Goal: Information Seeking & Learning: Learn about a topic

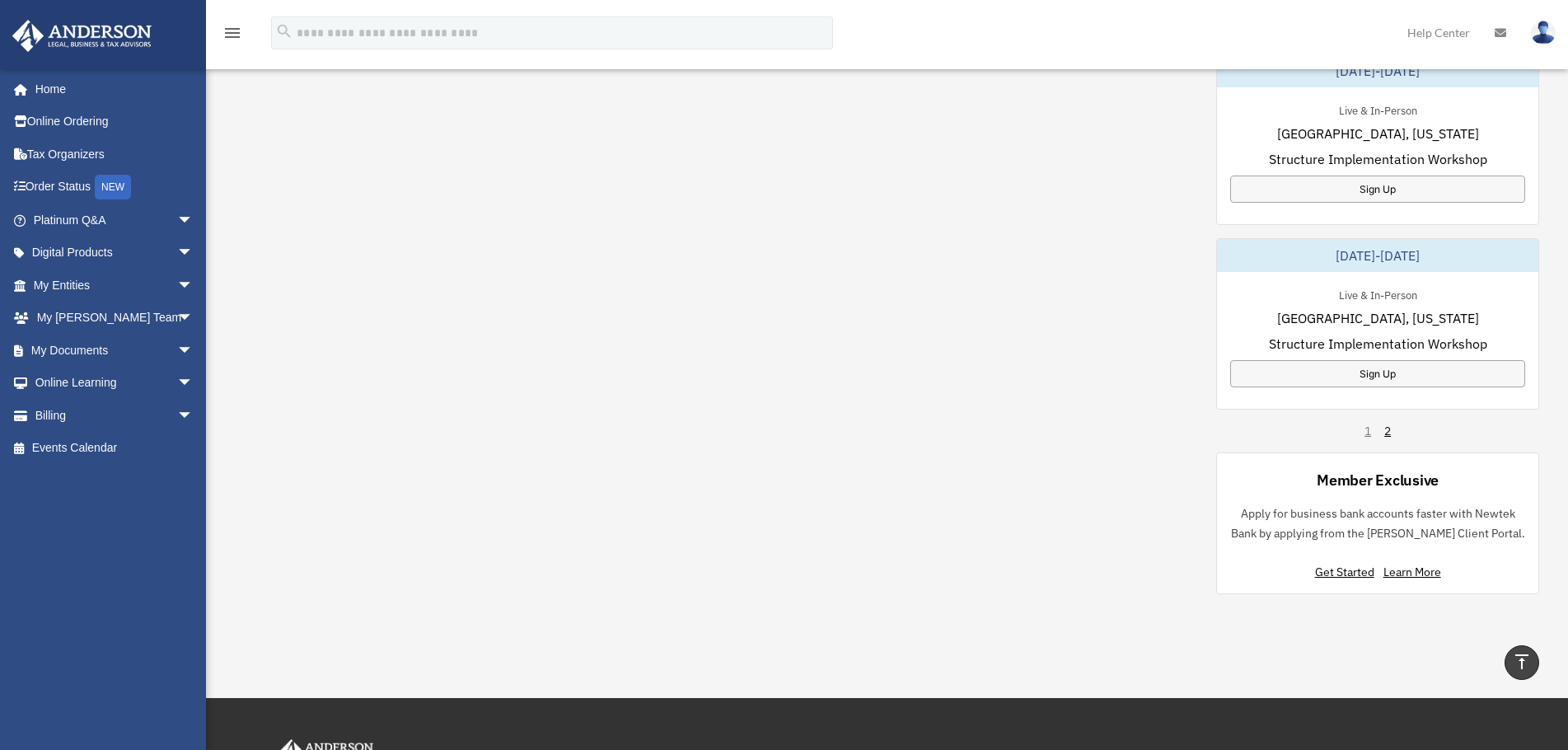
scroll to position [989, 0]
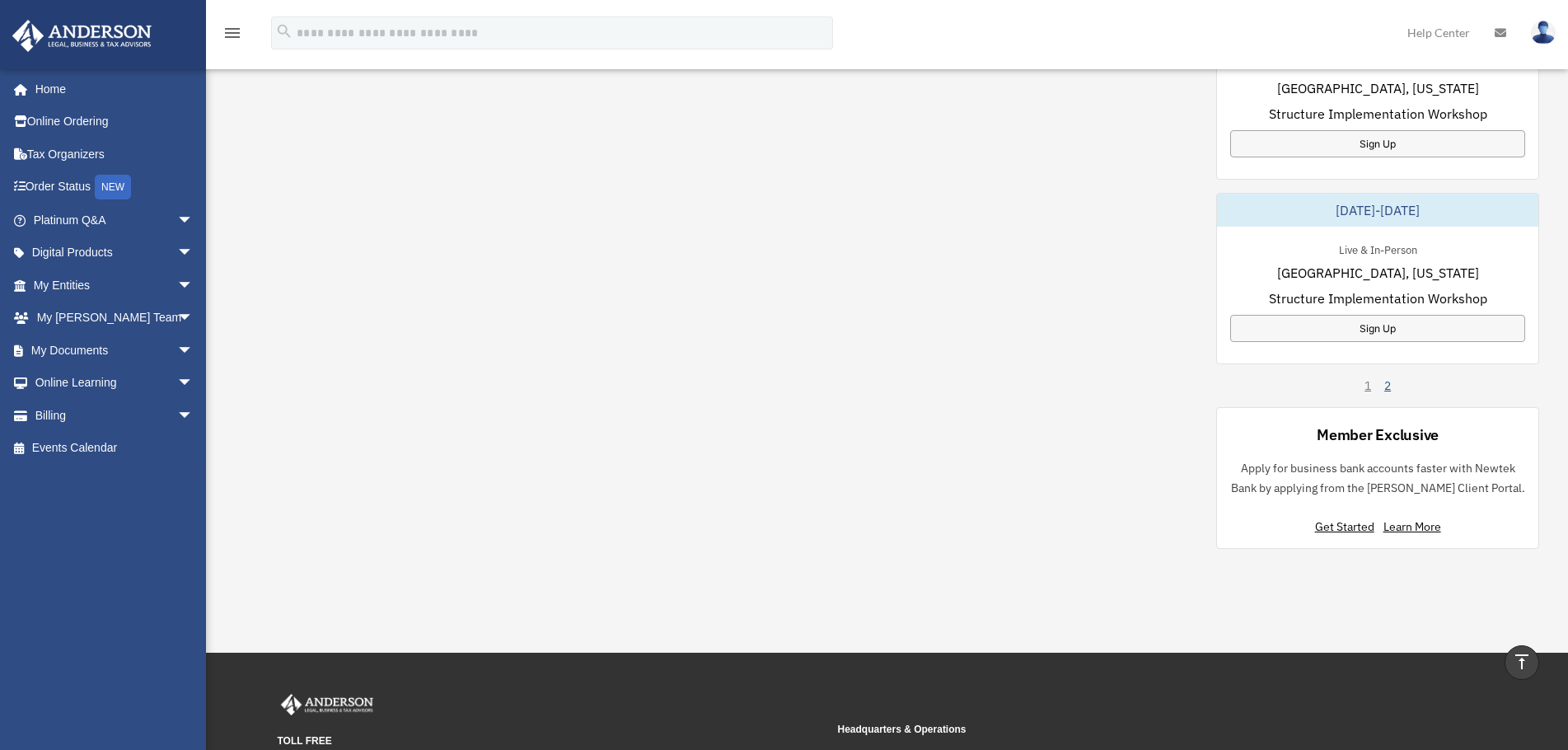
click at [1386, 388] on link "2" at bounding box center [1387, 386] width 6 height 16
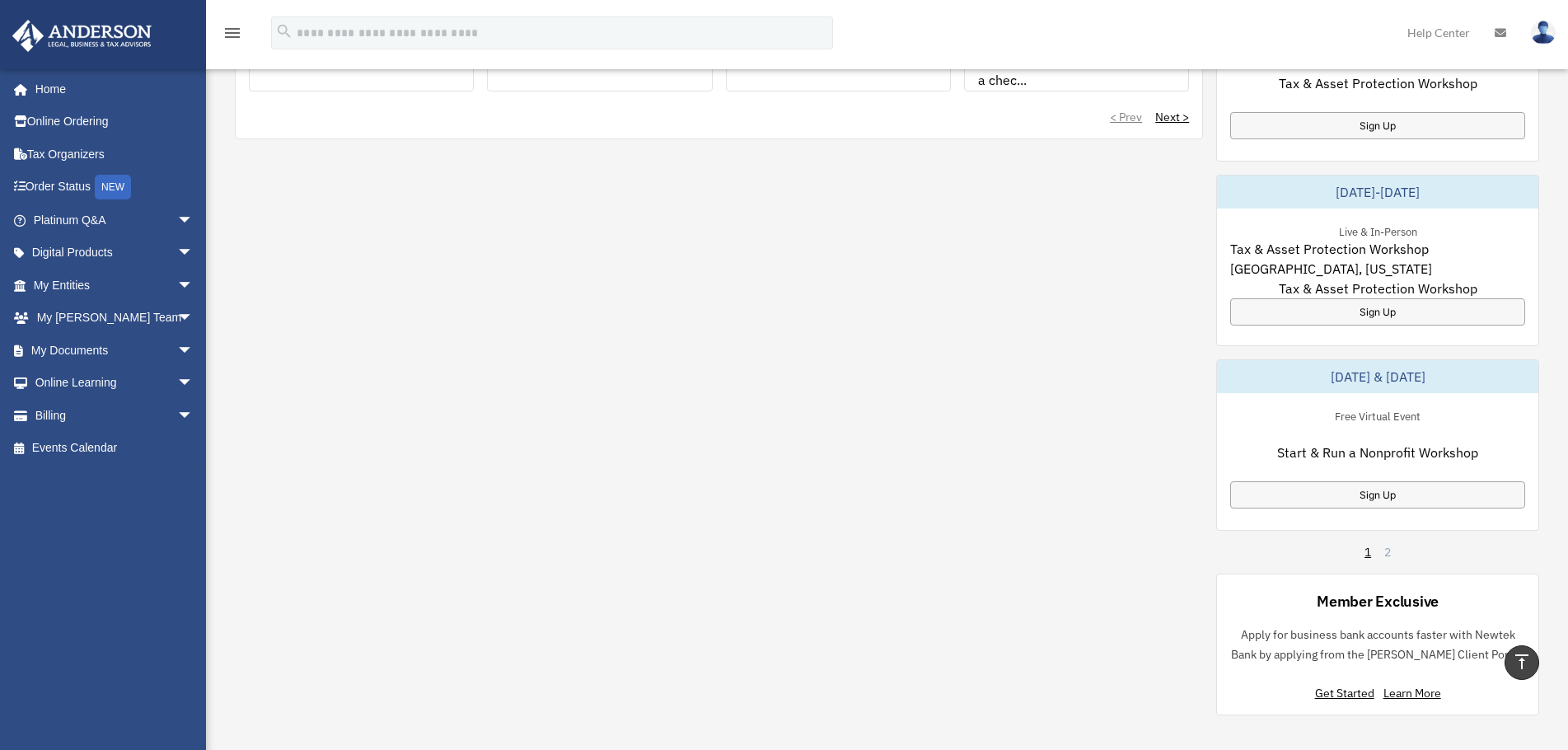
scroll to position [824, 0]
click at [1370, 546] on link "1" at bounding box center [1367, 551] width 6 height 16
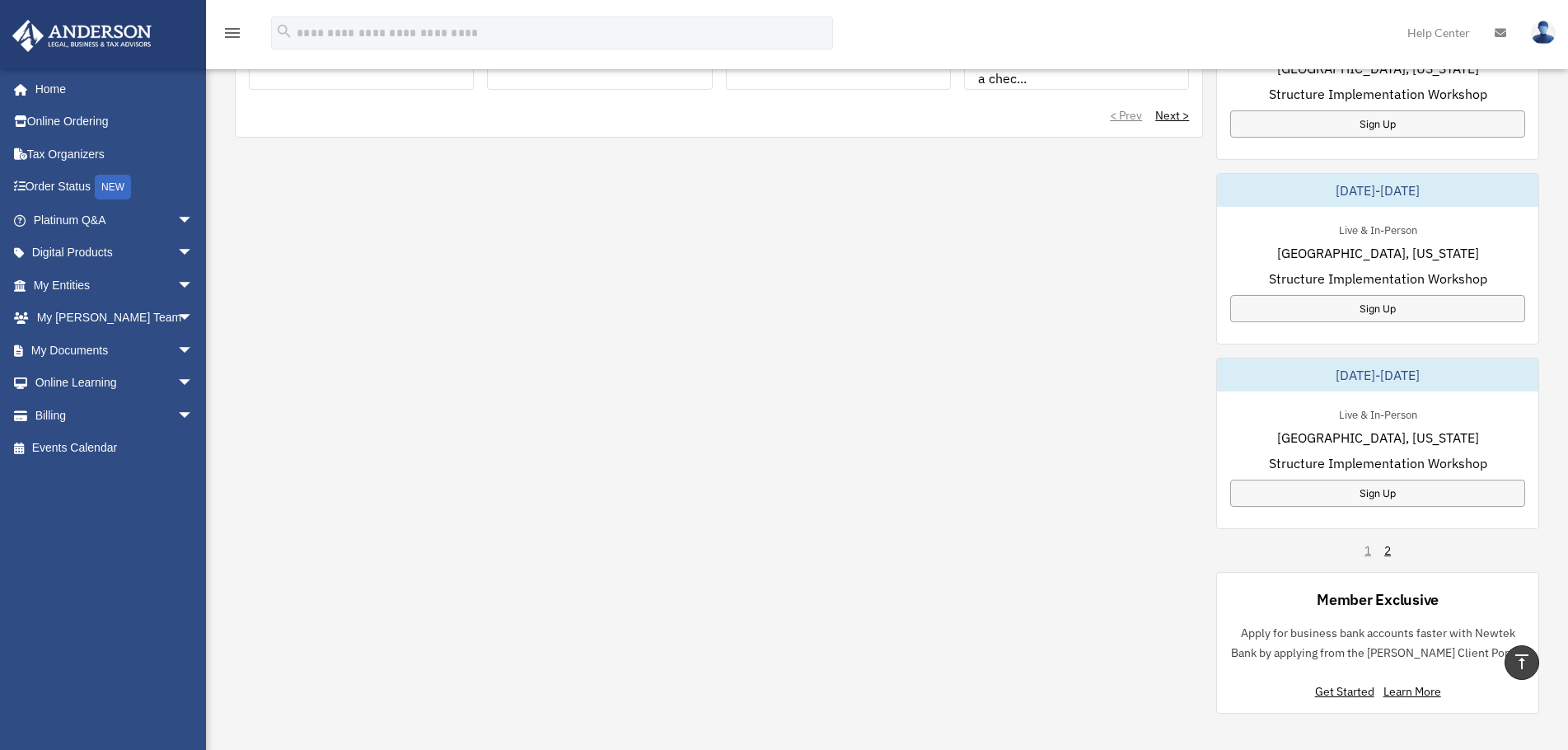
click at [1398, 379] on div "September 25-26, 2025" at bounding box center [1378, 375] width 321 height 33
click at [1380, 489] on div "Sign Up" at bounding box center [1378, 493] width 295 height 27
click at [178, 229] on span "arrow_drop_down" at bounding box center [194, 221] width 33 height 34
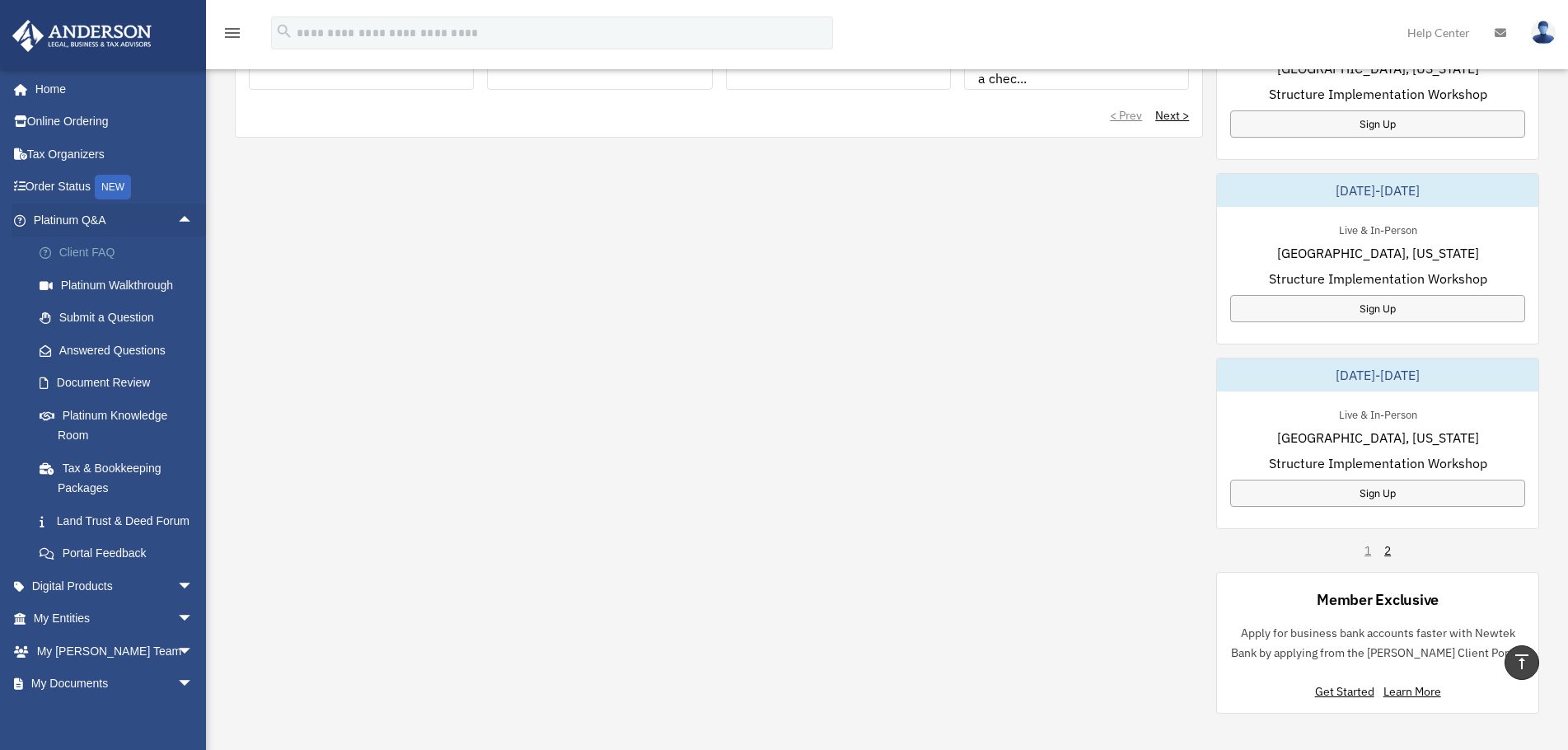
click at [84, 244] on link "Client FAQ" at bounding box center [120, 253] width 195 height 33
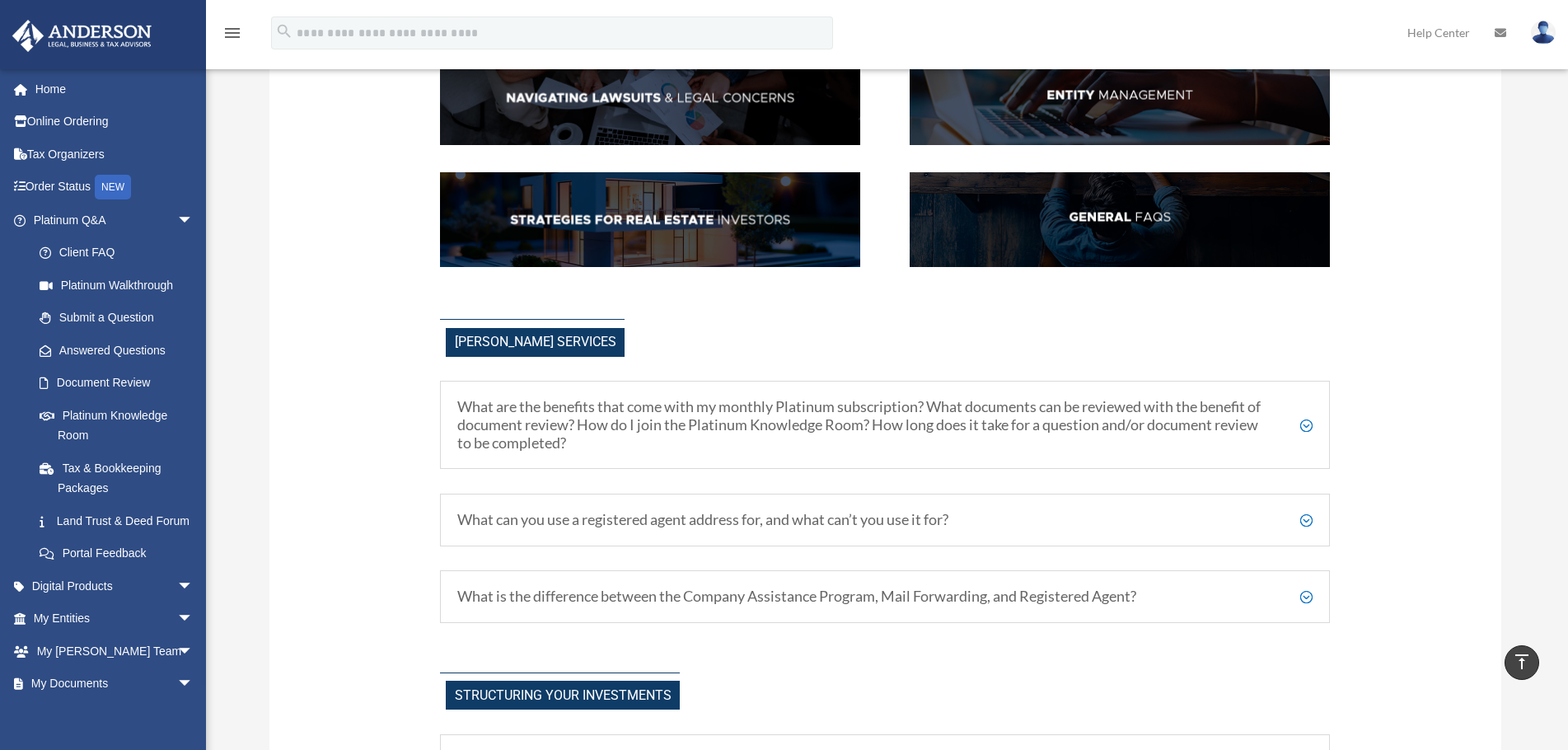
scroll to position [495, 0]
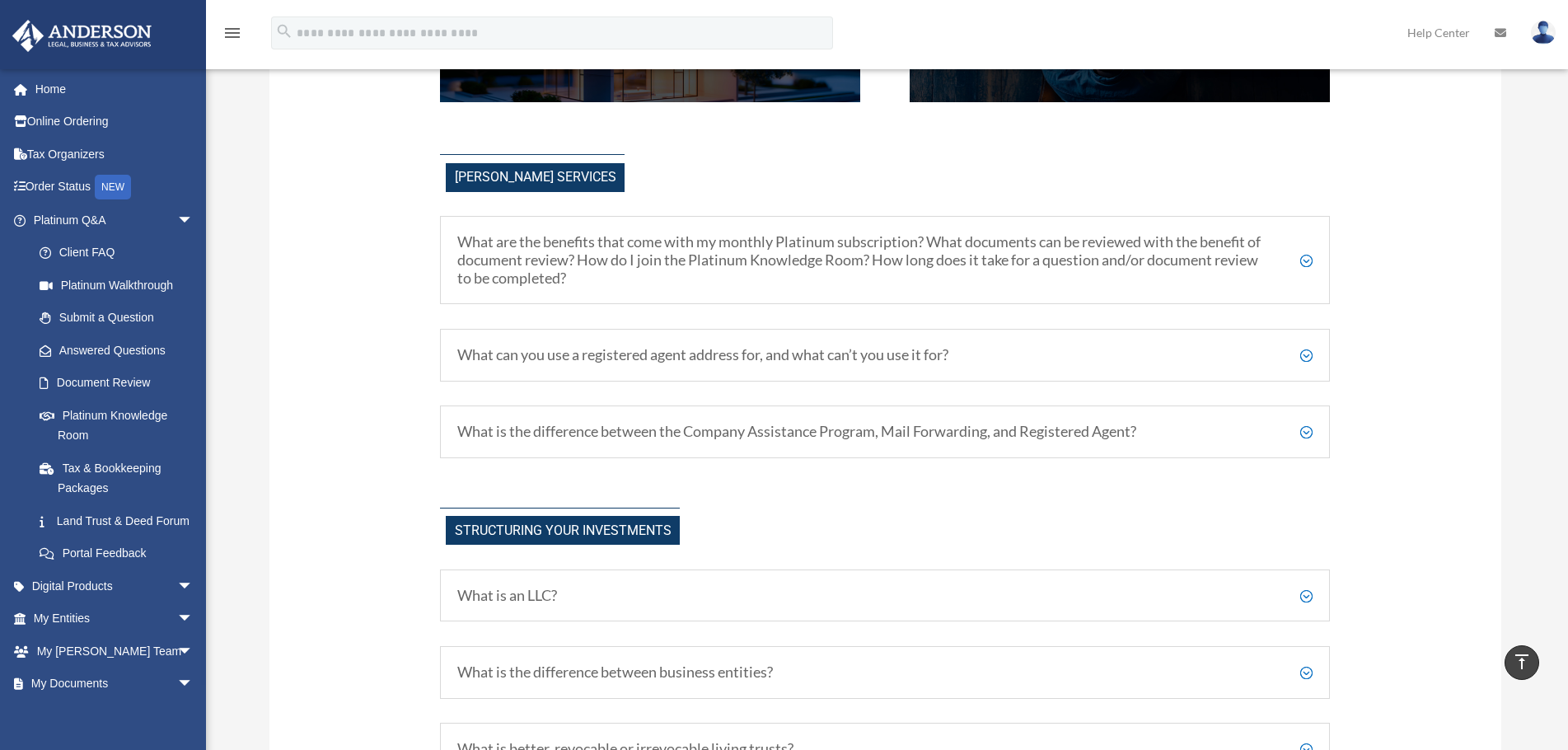
click at [1258, 263] on h5 "What are the benefits that come with my monthly Platinum subscription? What doc…" at bounding box center [885, 260] width 856 height 54
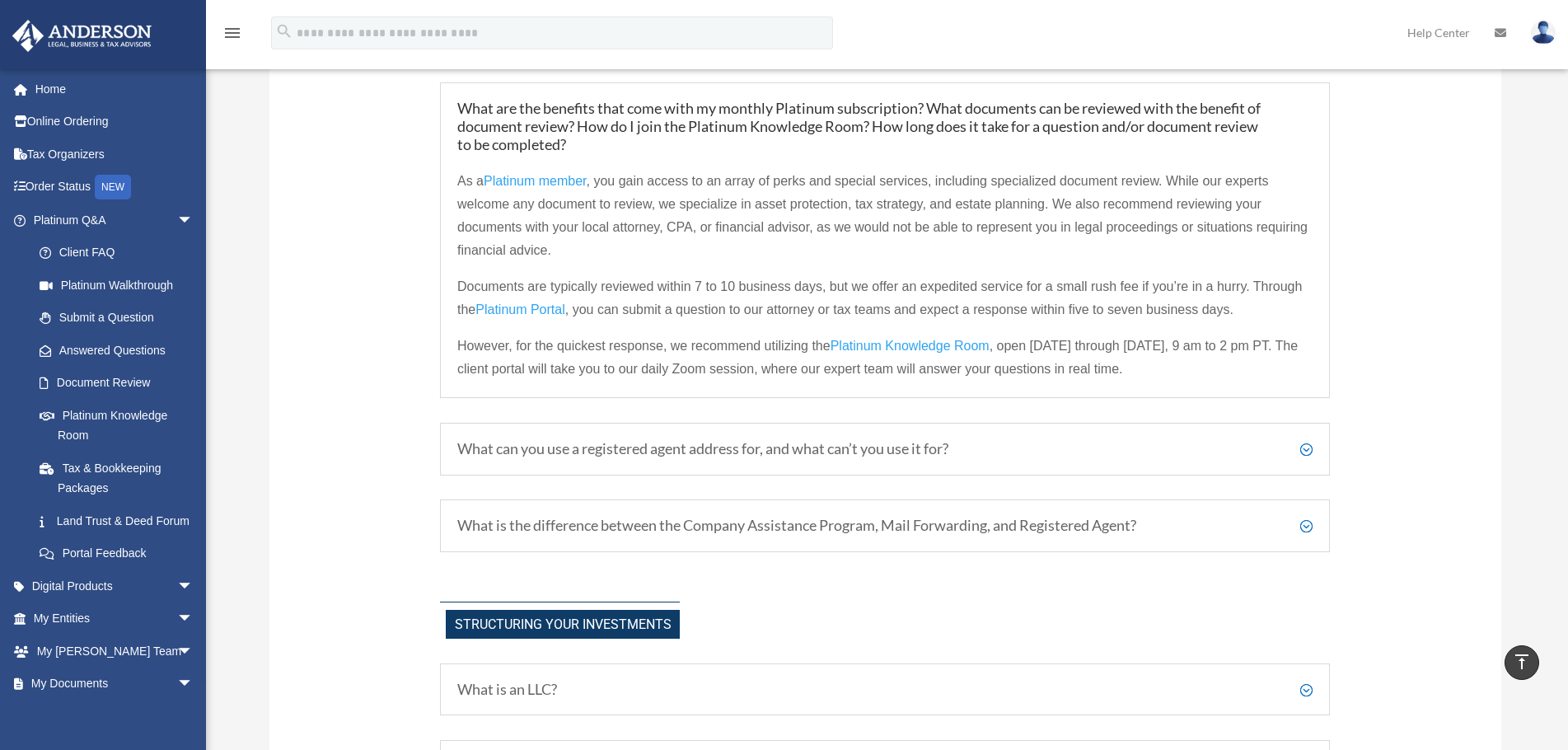
scroll to position [660, 0]
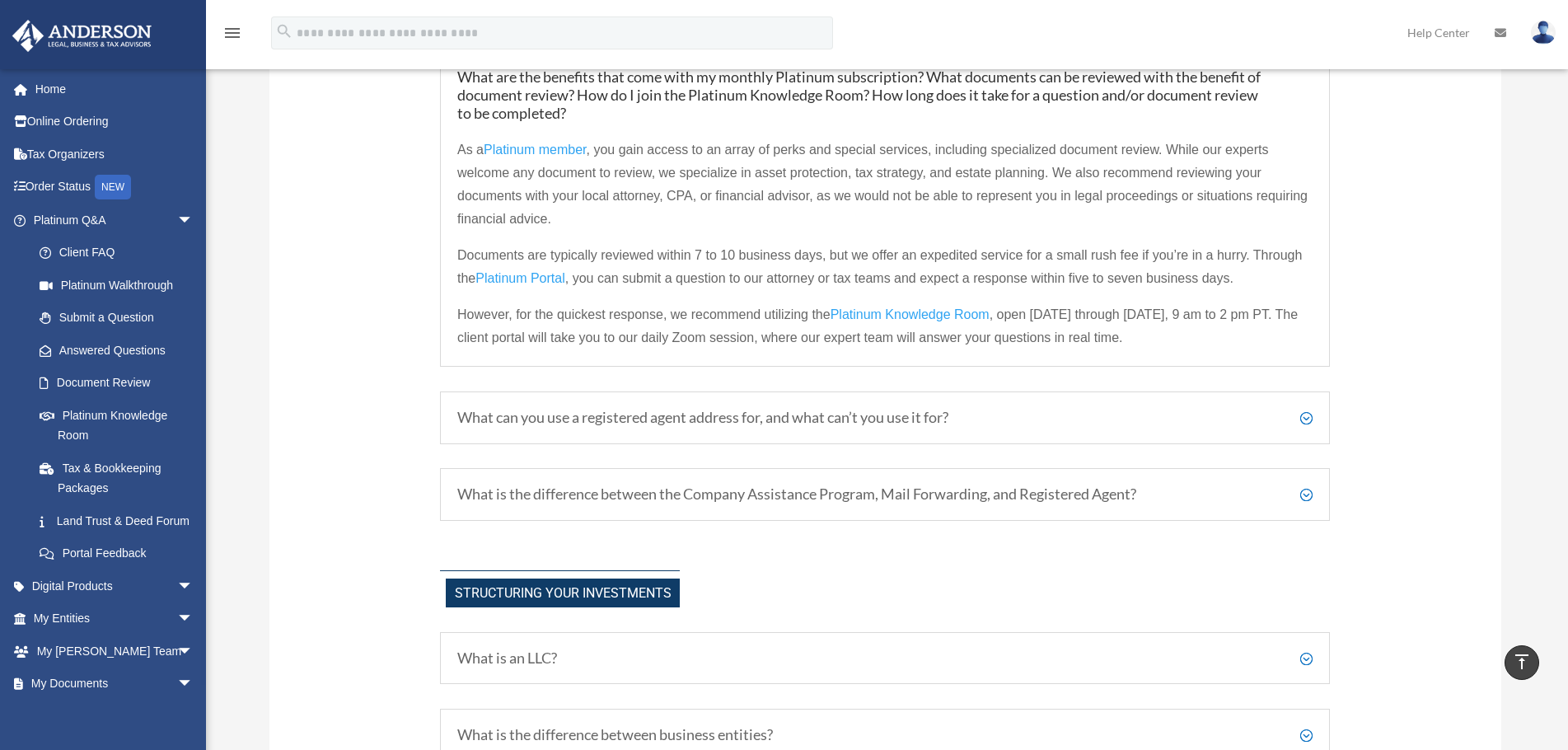
click at [1301, 412] on h5 "What can you use a registered agent address for, and what can’t you use it for?" at bounding box center [885, 418] width 856 height 18
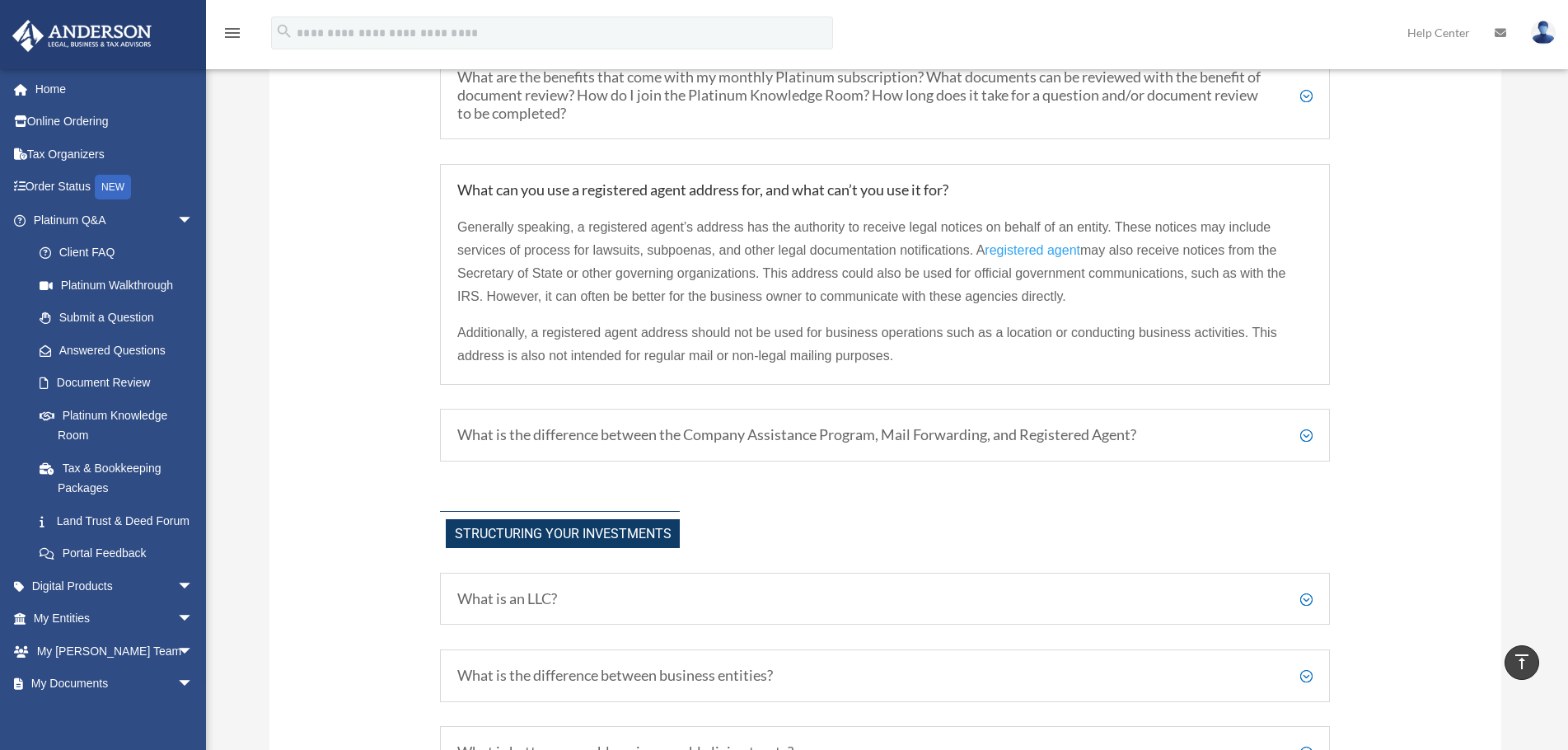
click at [900, 437] on h5 "What is the difference between the Company Assistance Program, Mail Forwarding,…" at bounding box center [885, 435] width 856 height 18
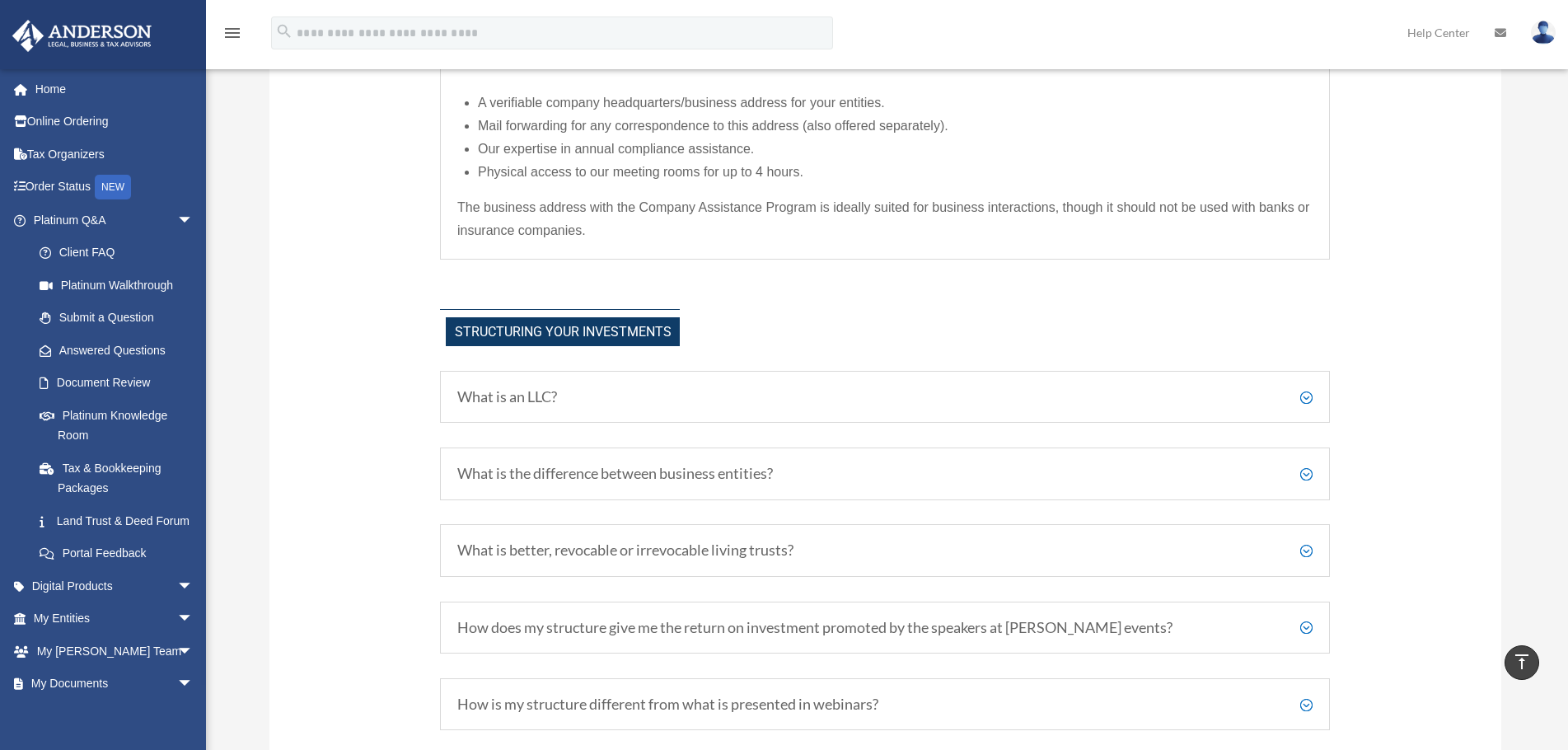
scroll to position [989, 0]
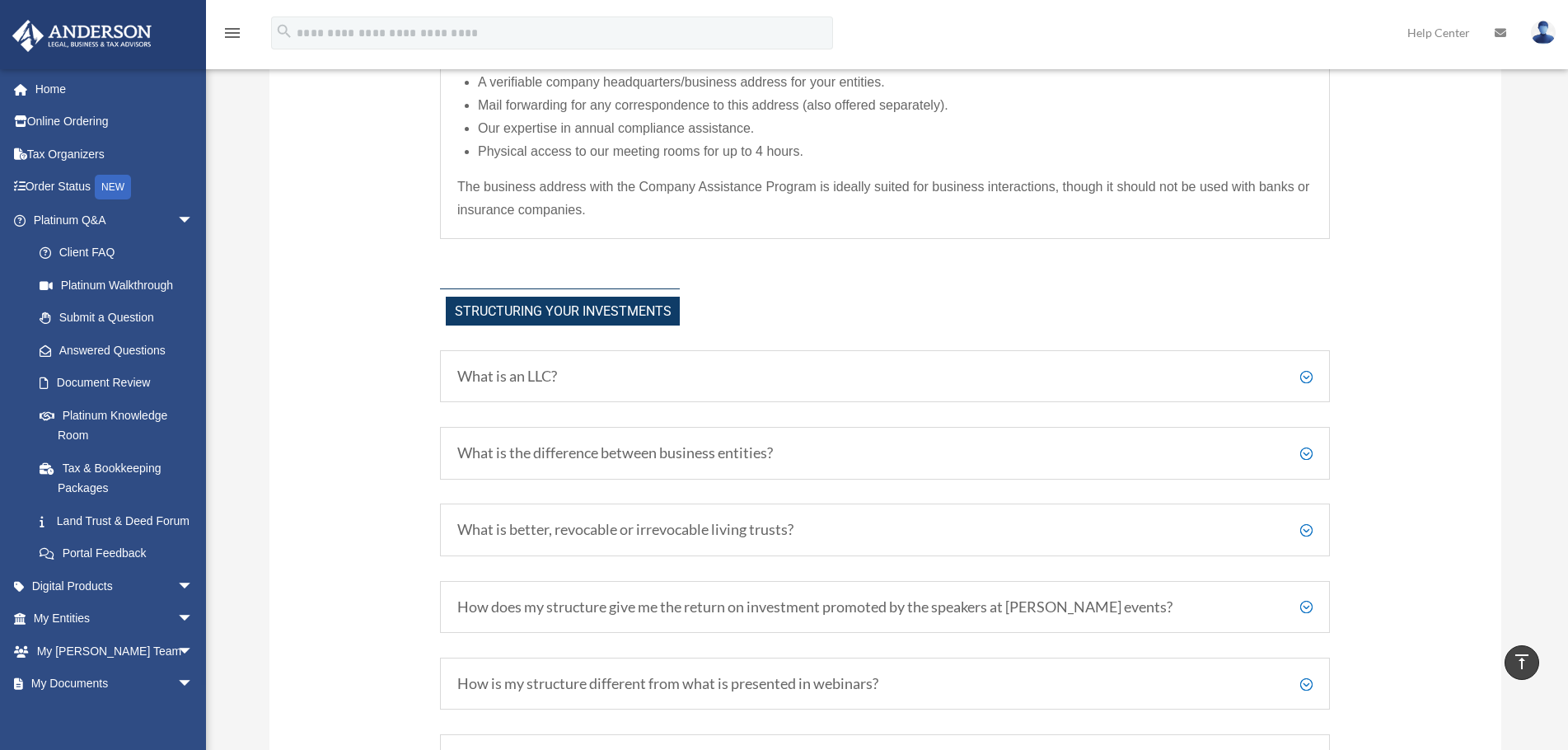
click at [1035, 448] on h5 "What is the difference between business entities?" at bounding box center [885, 454] width 856 height 18
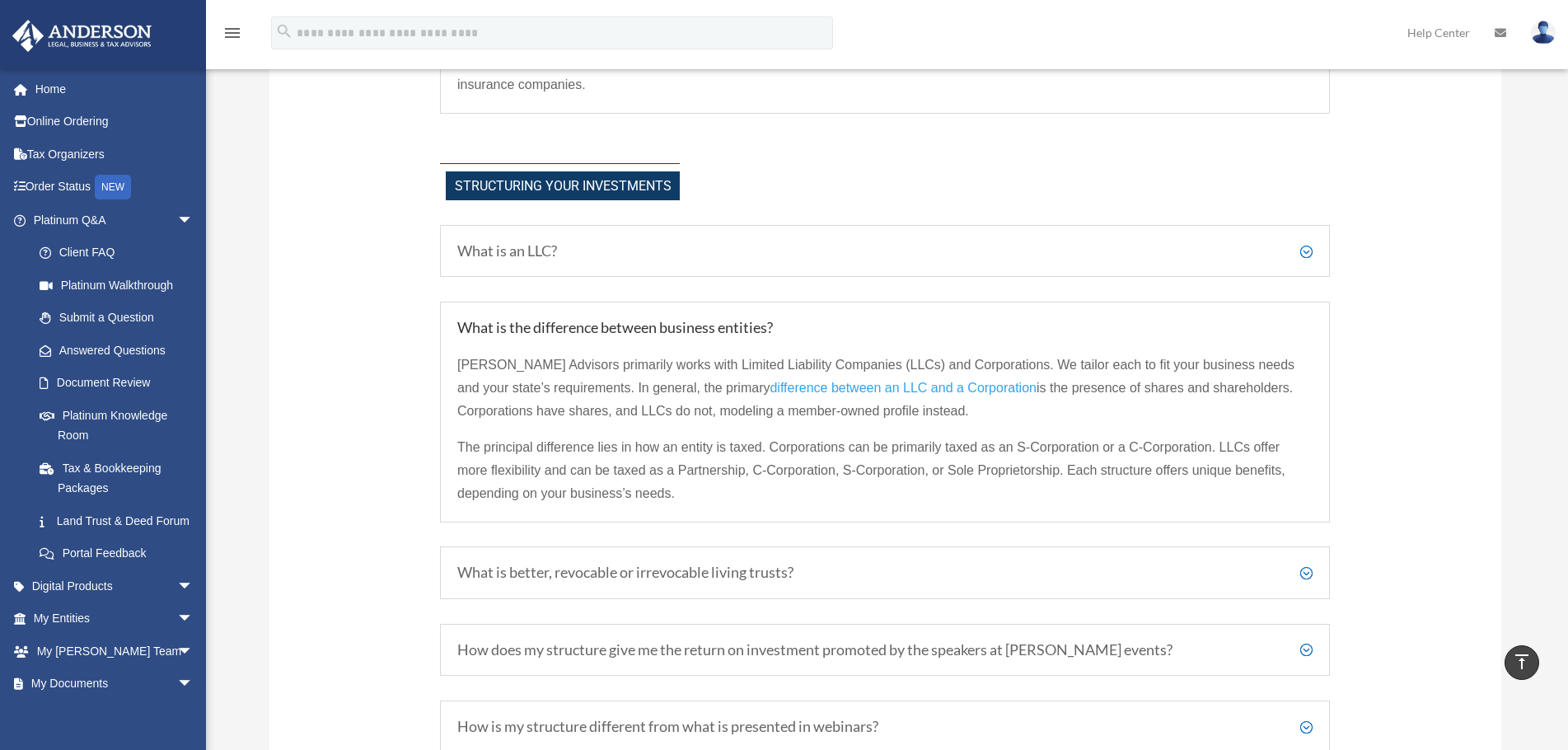
scroll to position [1154, 0]
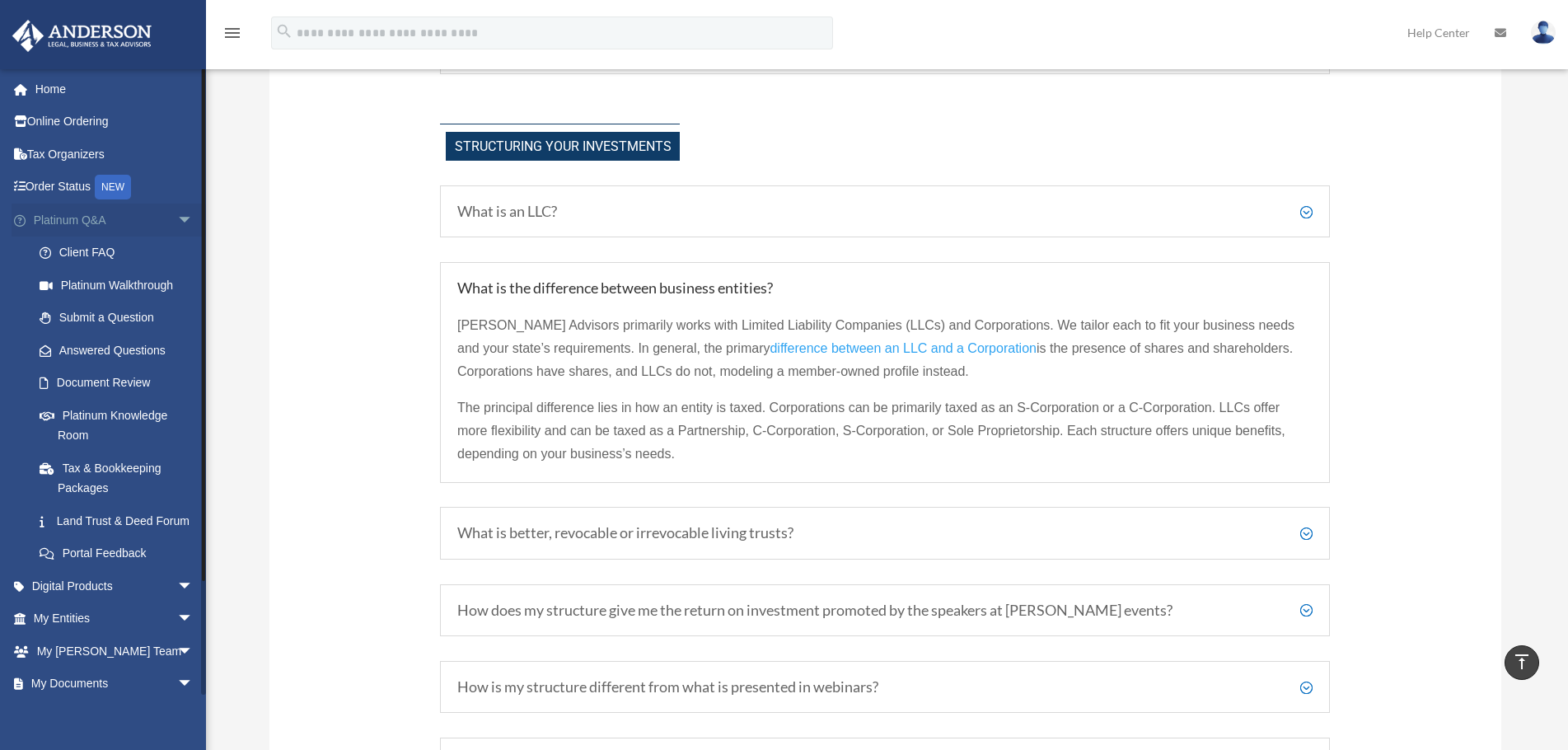
click at [178, 213] on span "arrow_drop_down" at bounding box center [194, 221] width 33 height 34
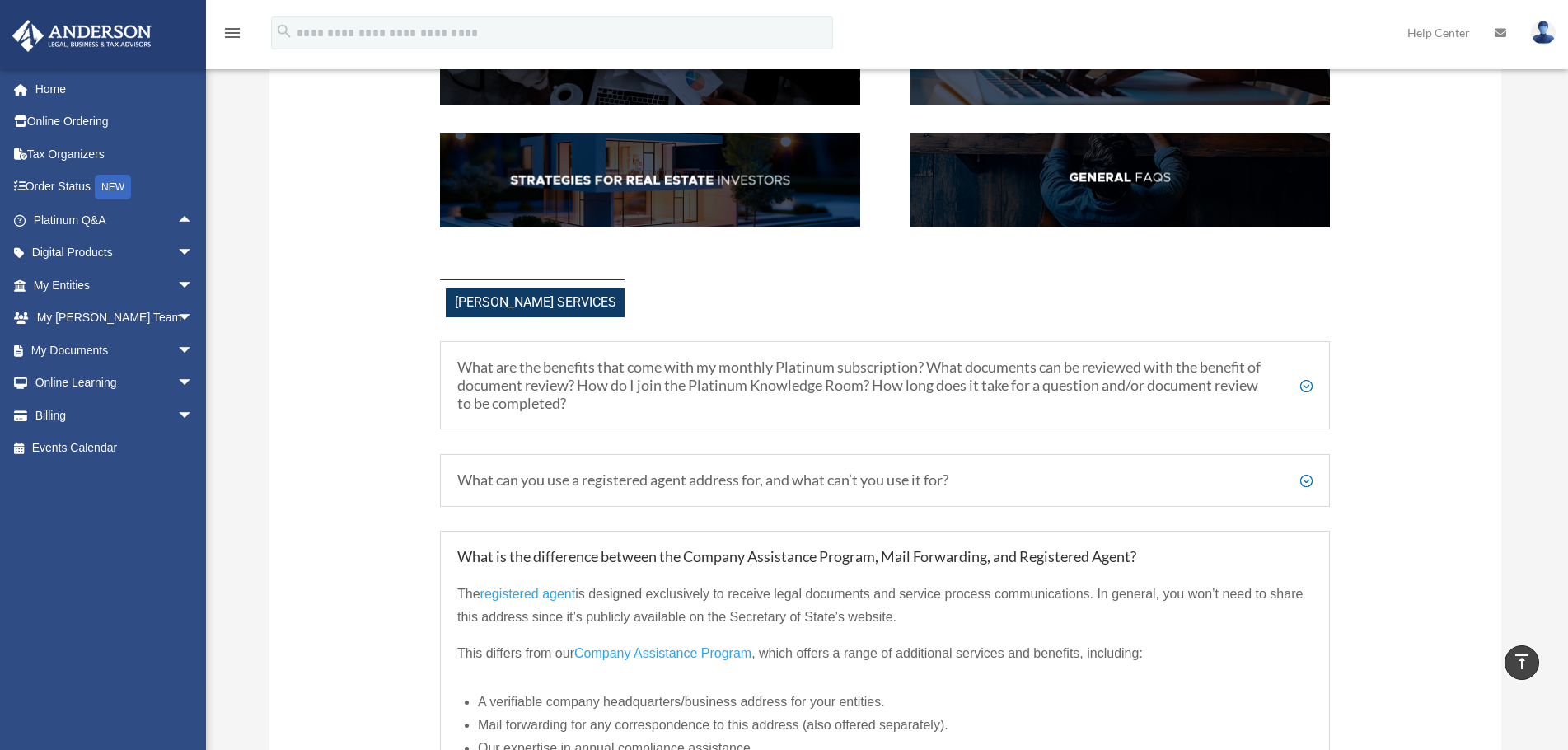
scroll to position [329, 0]
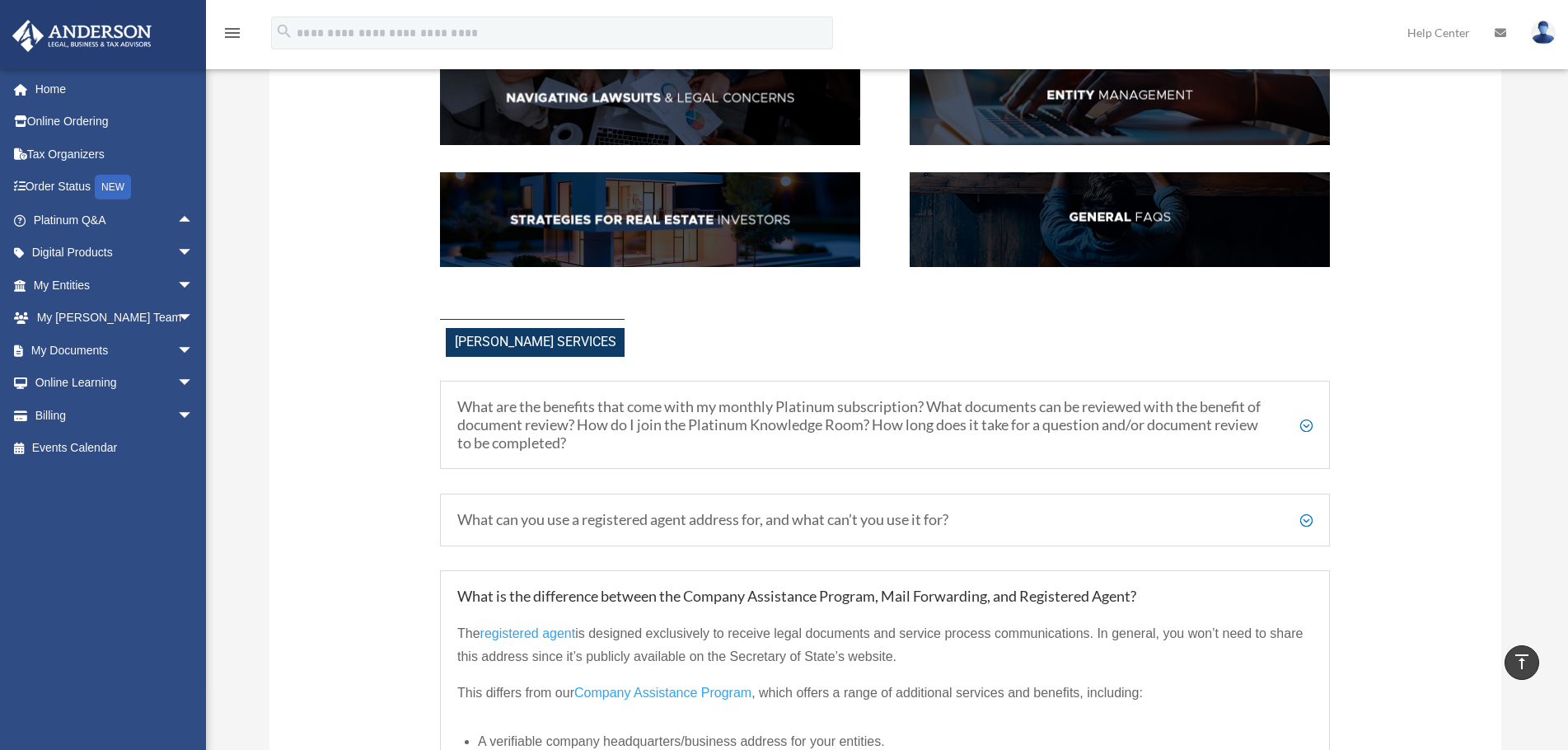
click at [723, 416] on h5 "What are the benefits that come with my monthly Platinum subscription? What doc…" at bounding box center [885, 425] width 856 height 54
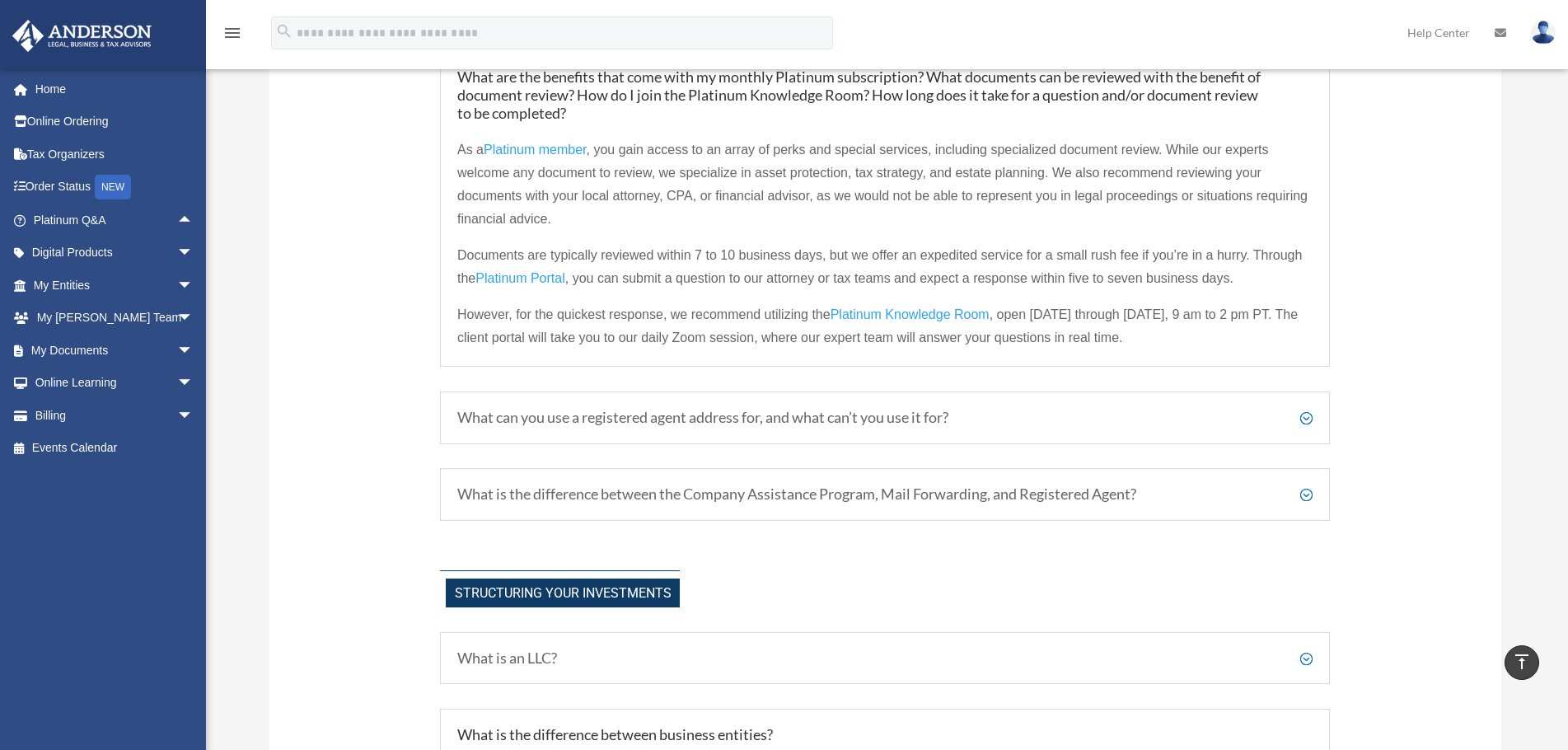
scroll to position [0, 0]
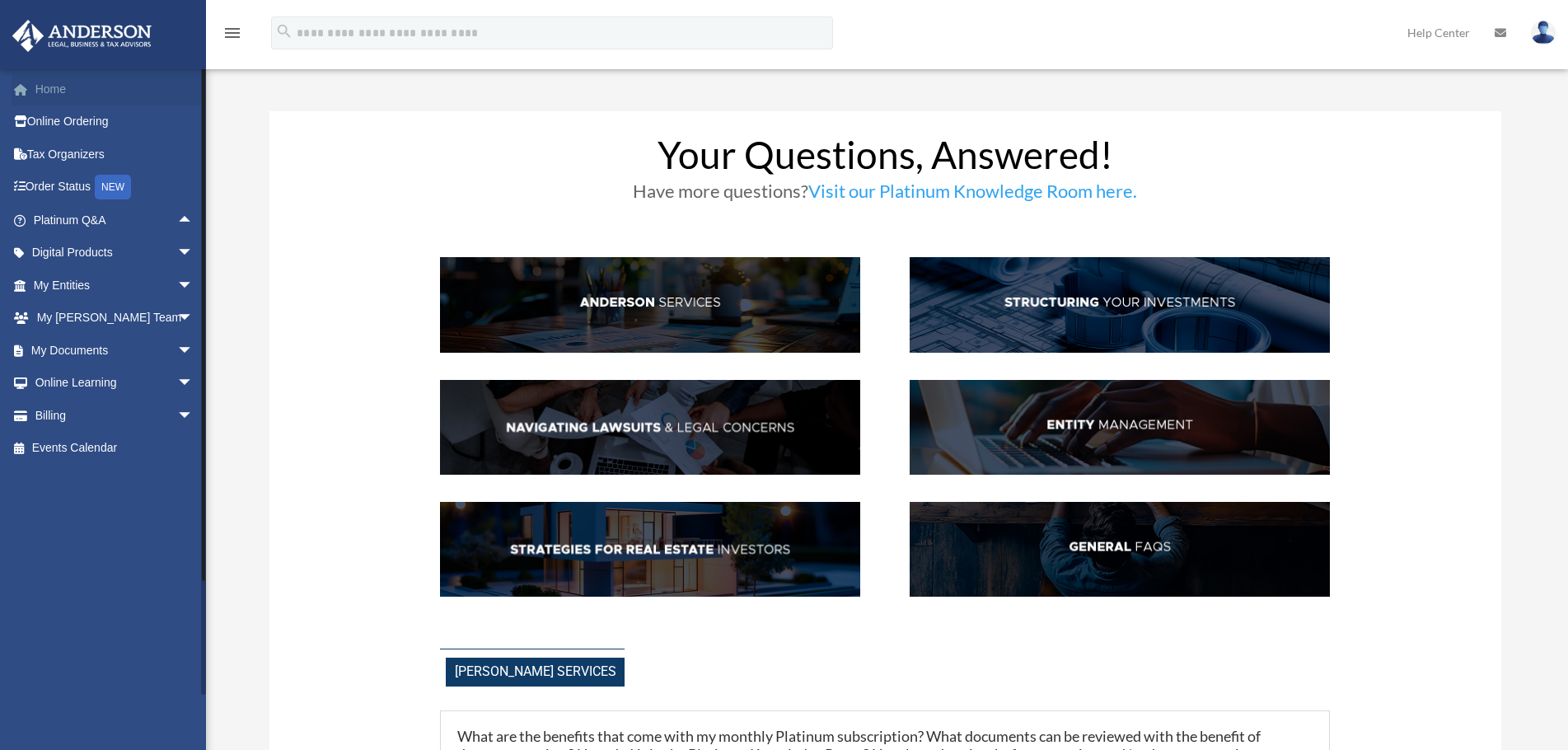
click at [61, 92] on link "Home" at bounding box center [115, 88] width 207 height 33
click at [178, 218] on span "arrow_drop_up" at bounding box center [194, 221] width 33 height 34
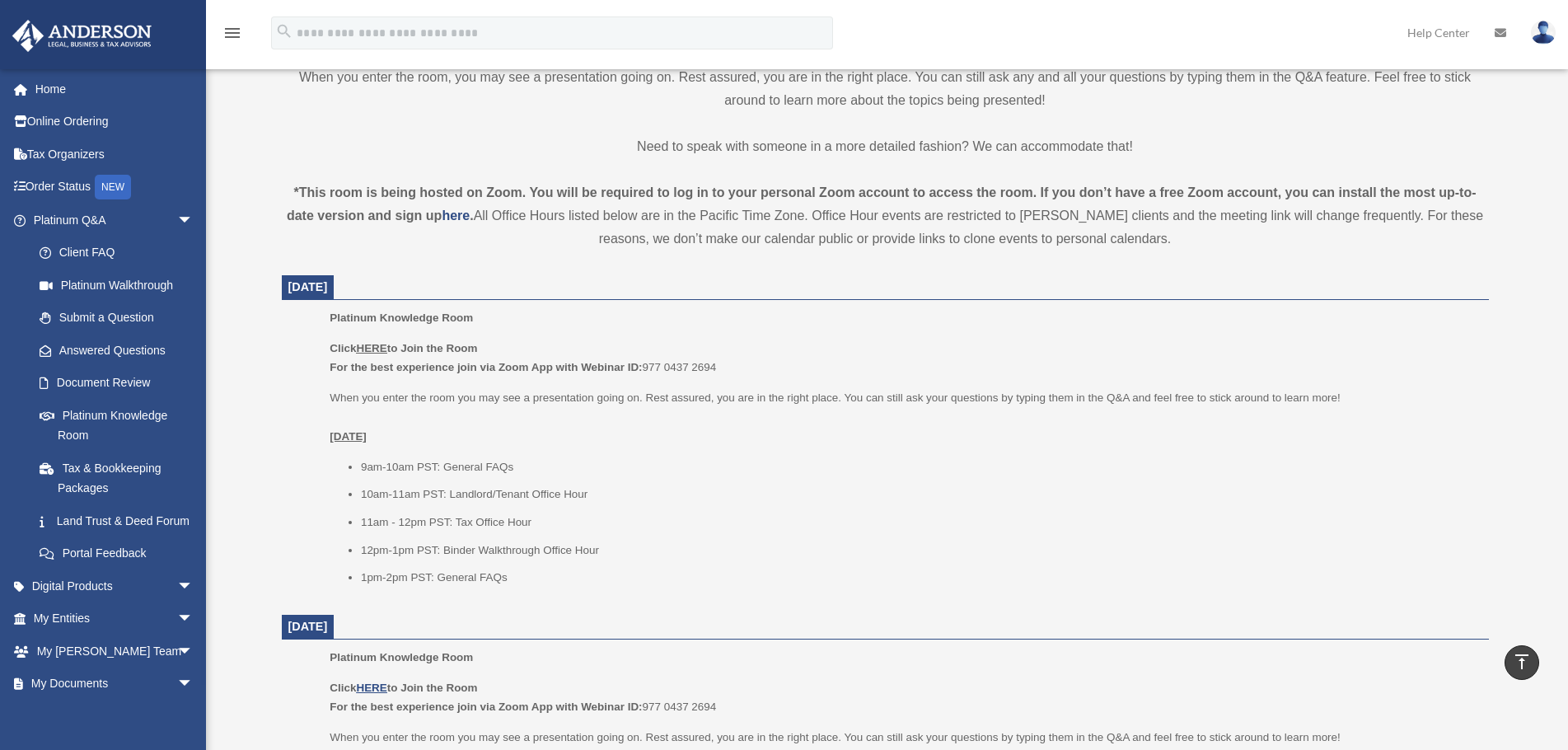
scroll to position [495, 0]
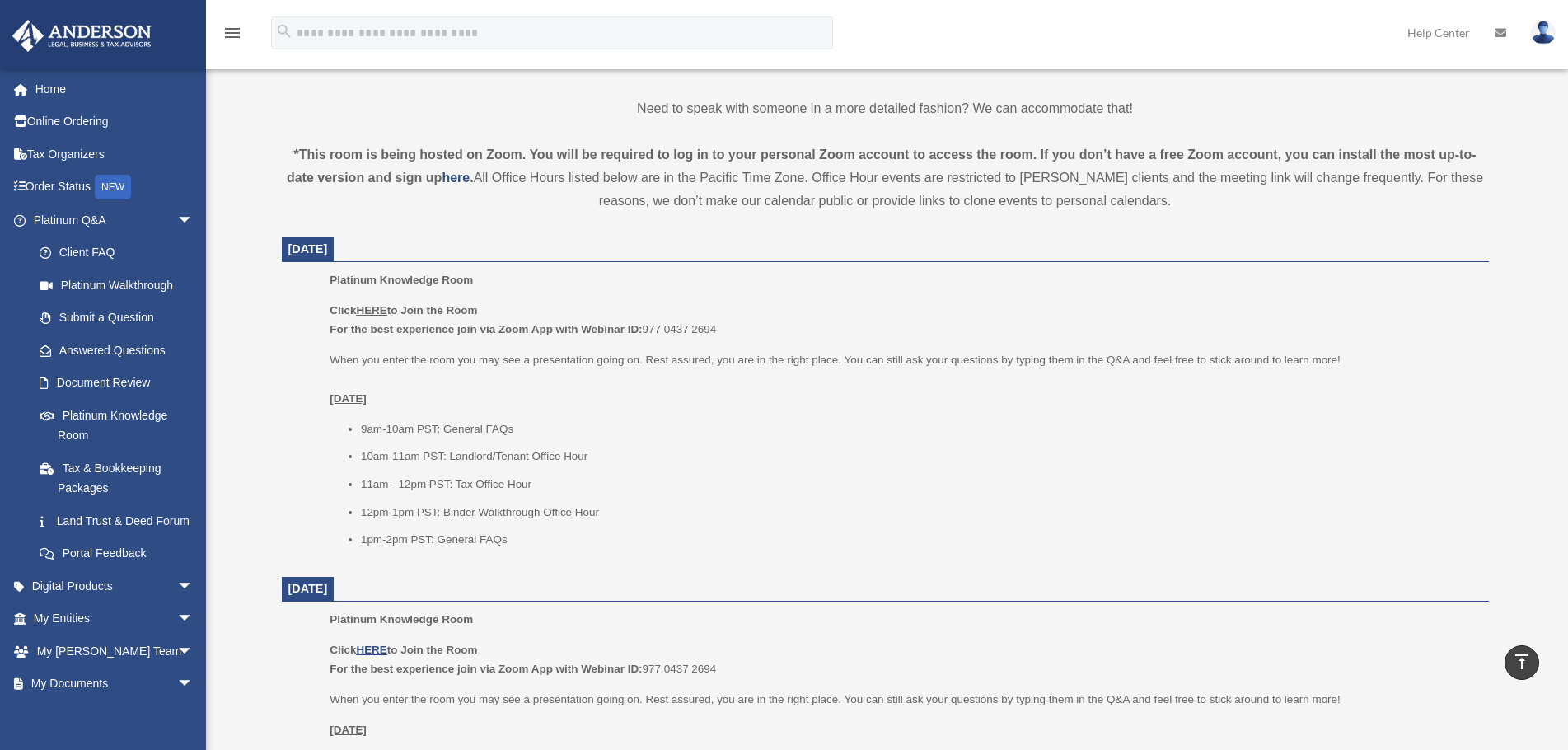
click at [373, 312] on u "HERE" at bounding box center [371, 311] width 30 height 12
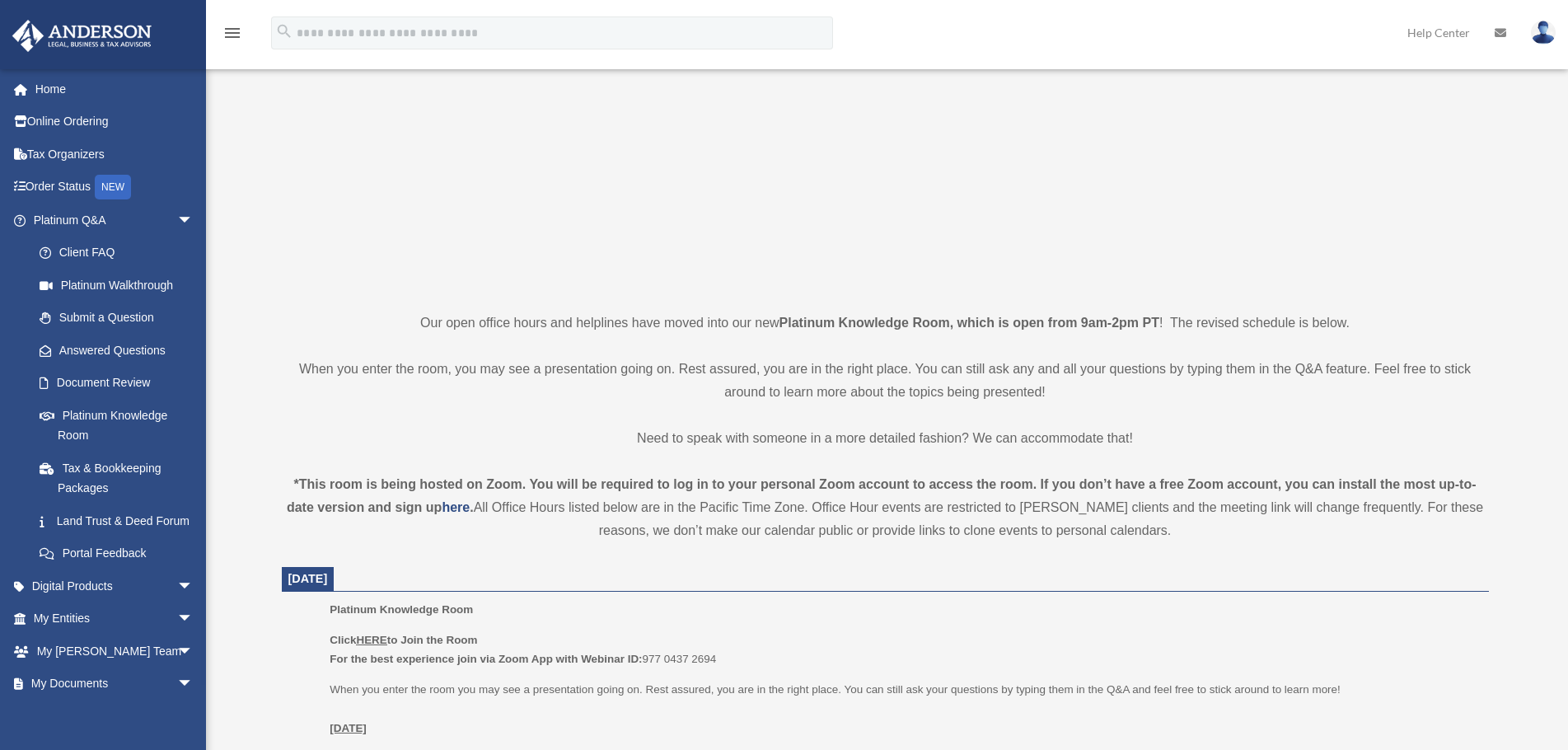
scroll to position [329, 0]
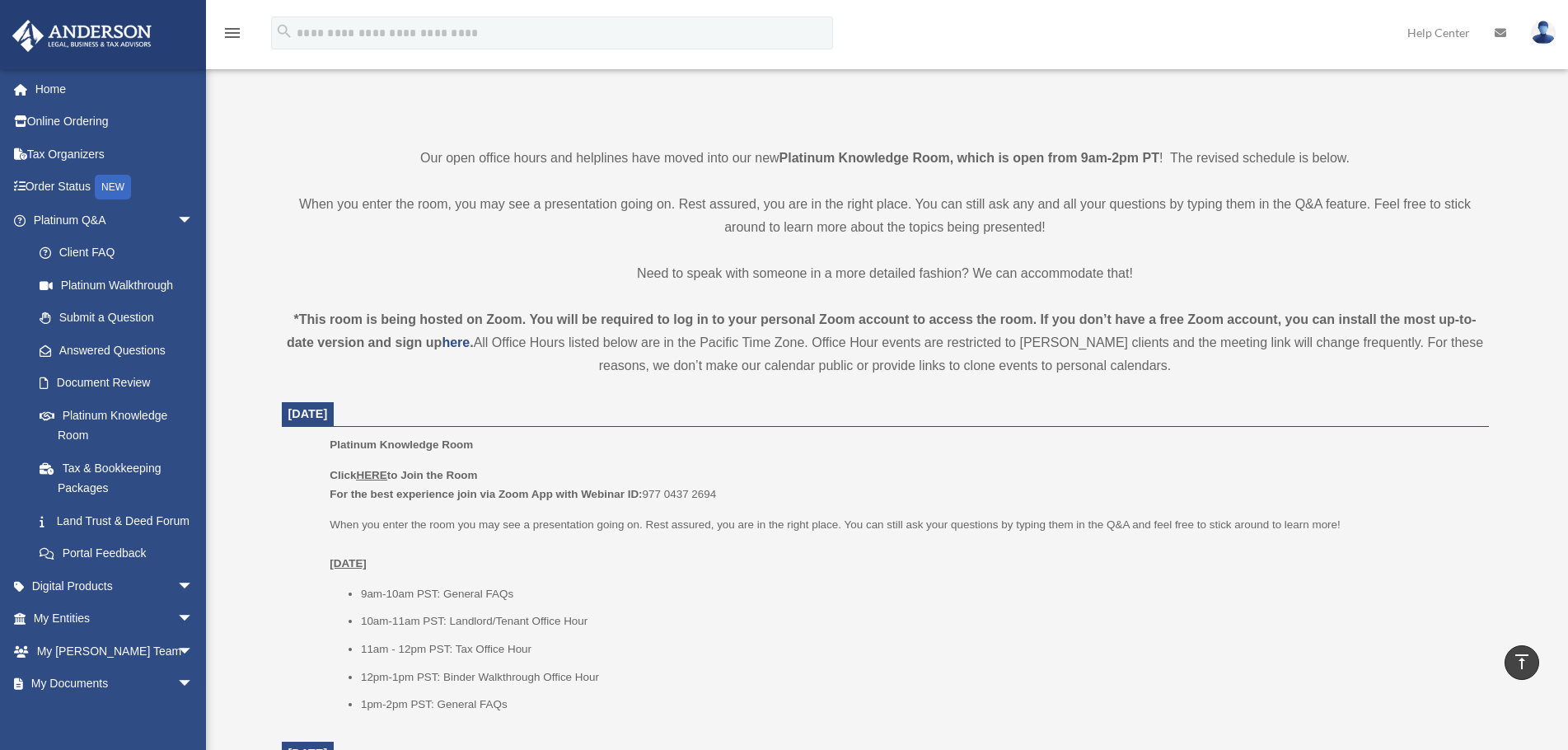
click at [635, 481] on p "Click HERE to Join the Room For the best experience join via Zoom App with Webi…" at bounding box center [902, 485] width 1147 height 38
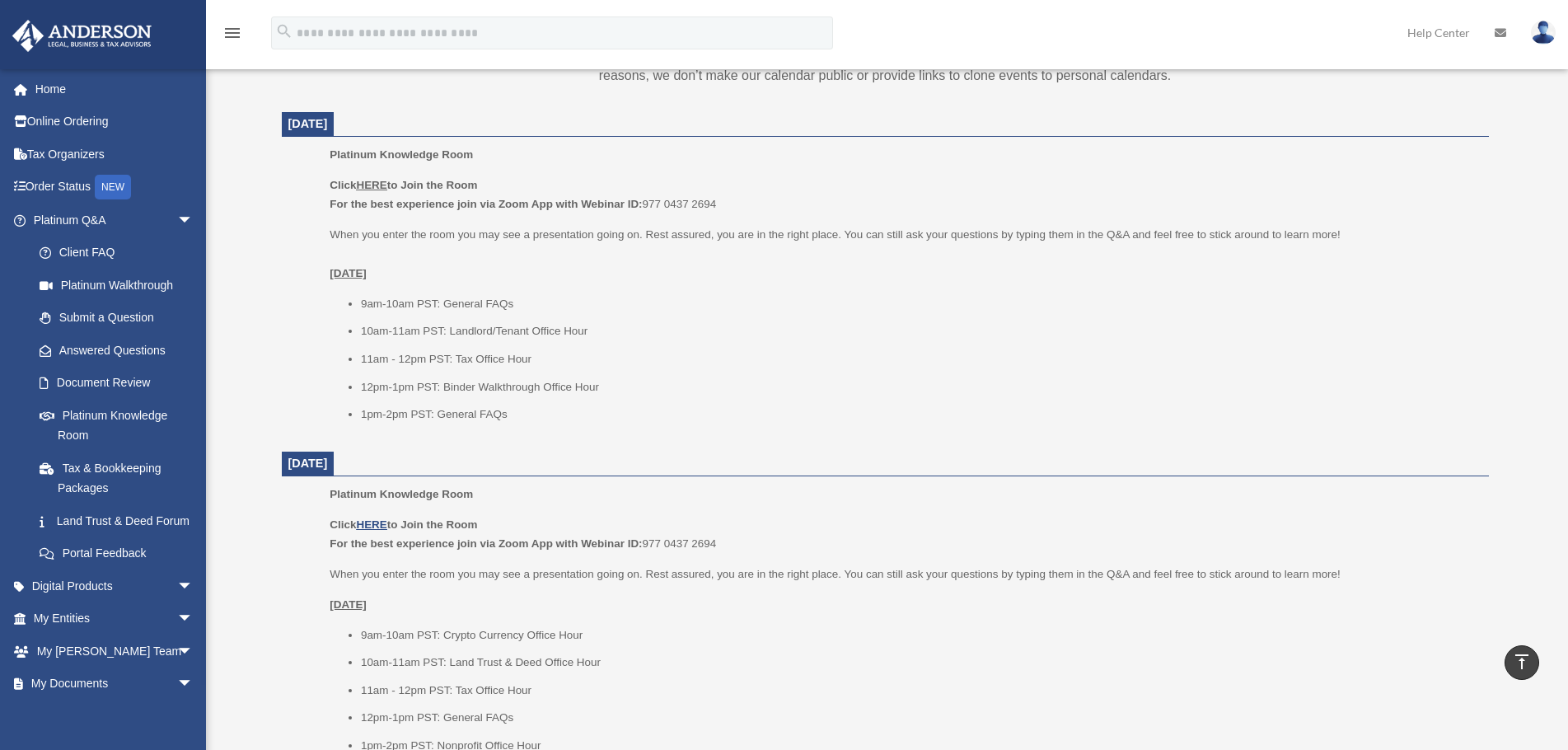
scroll to position [660, 0]
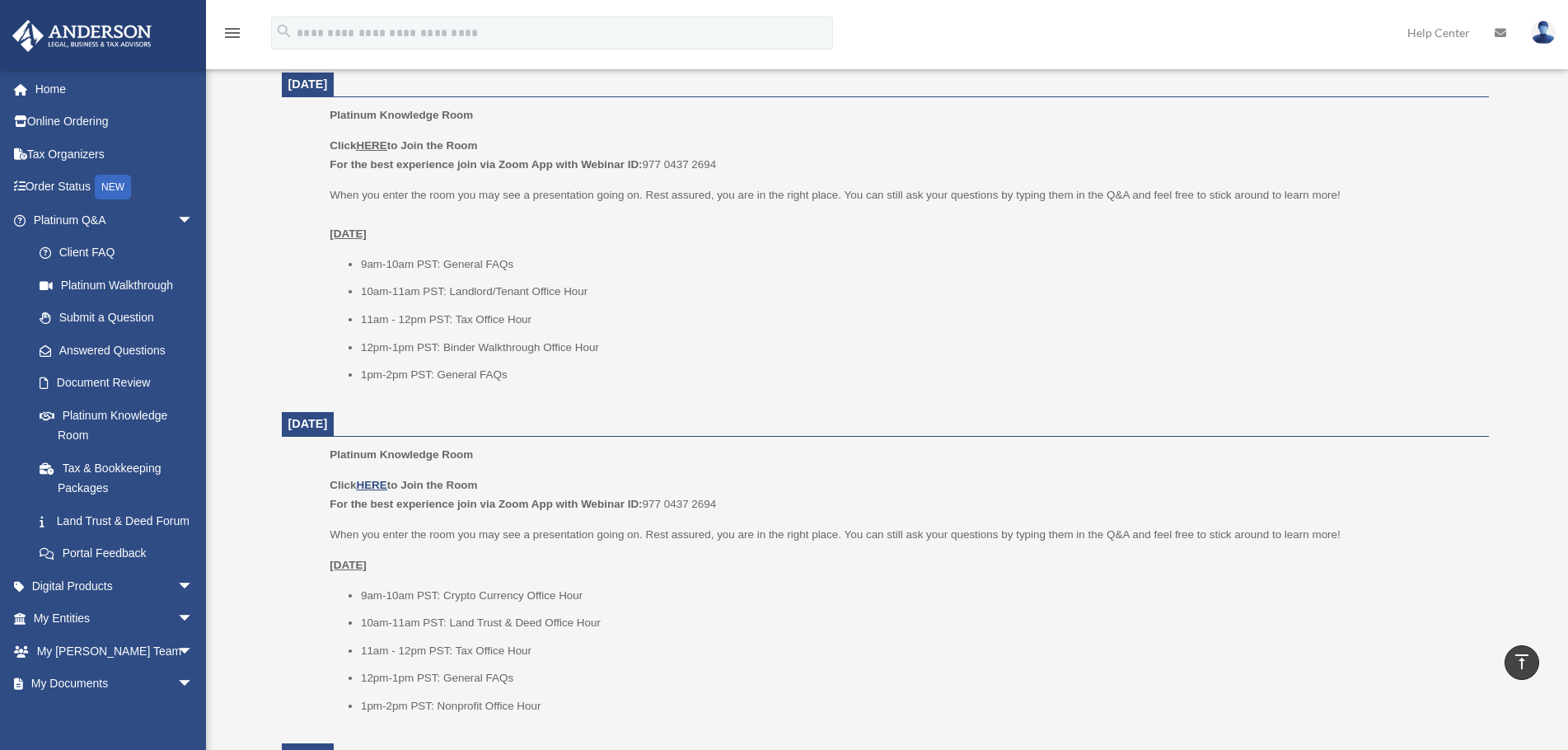
click at [383, 142] on u "HERE" at bounding box center [371, 146] width 30 height 12
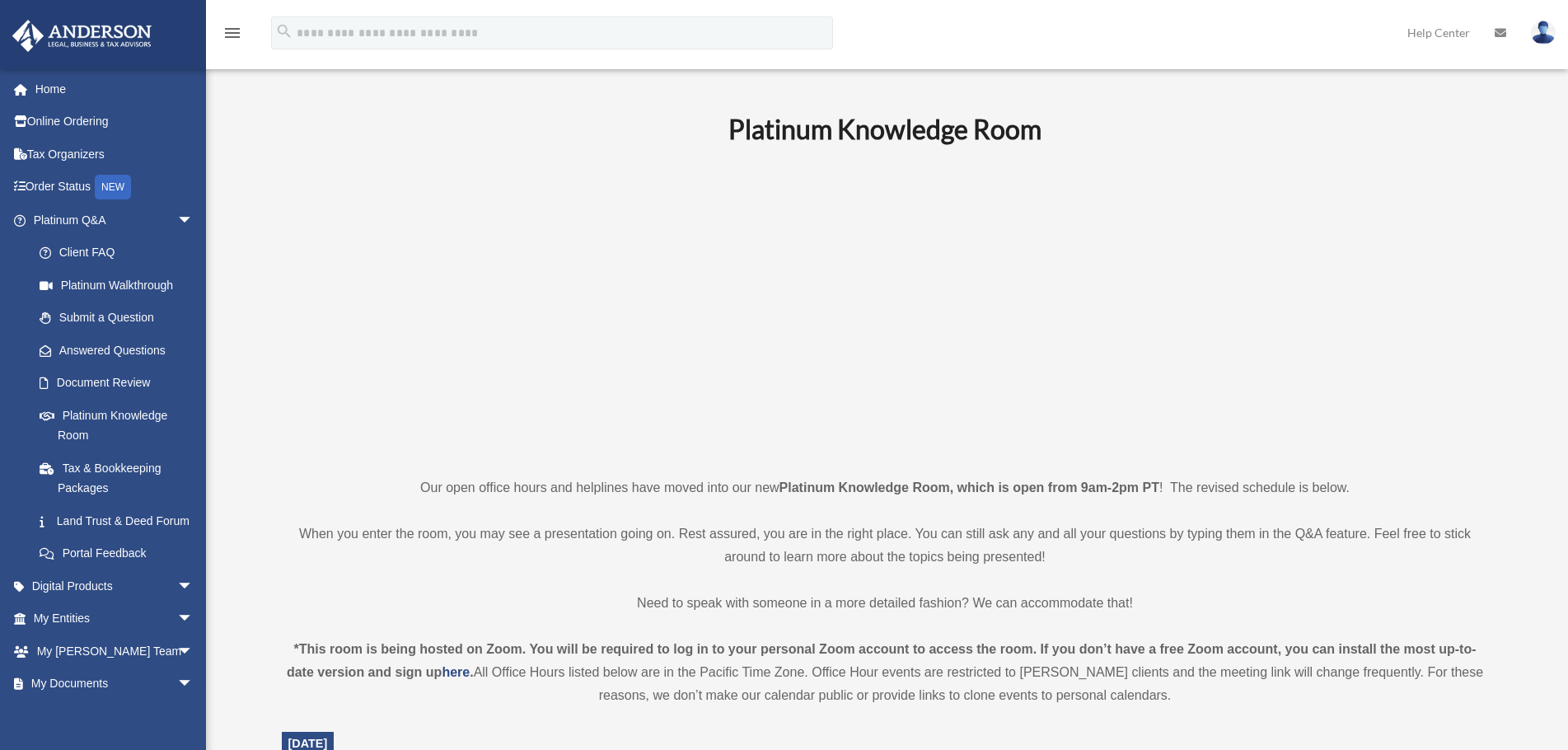
scroll to position [660, 0]
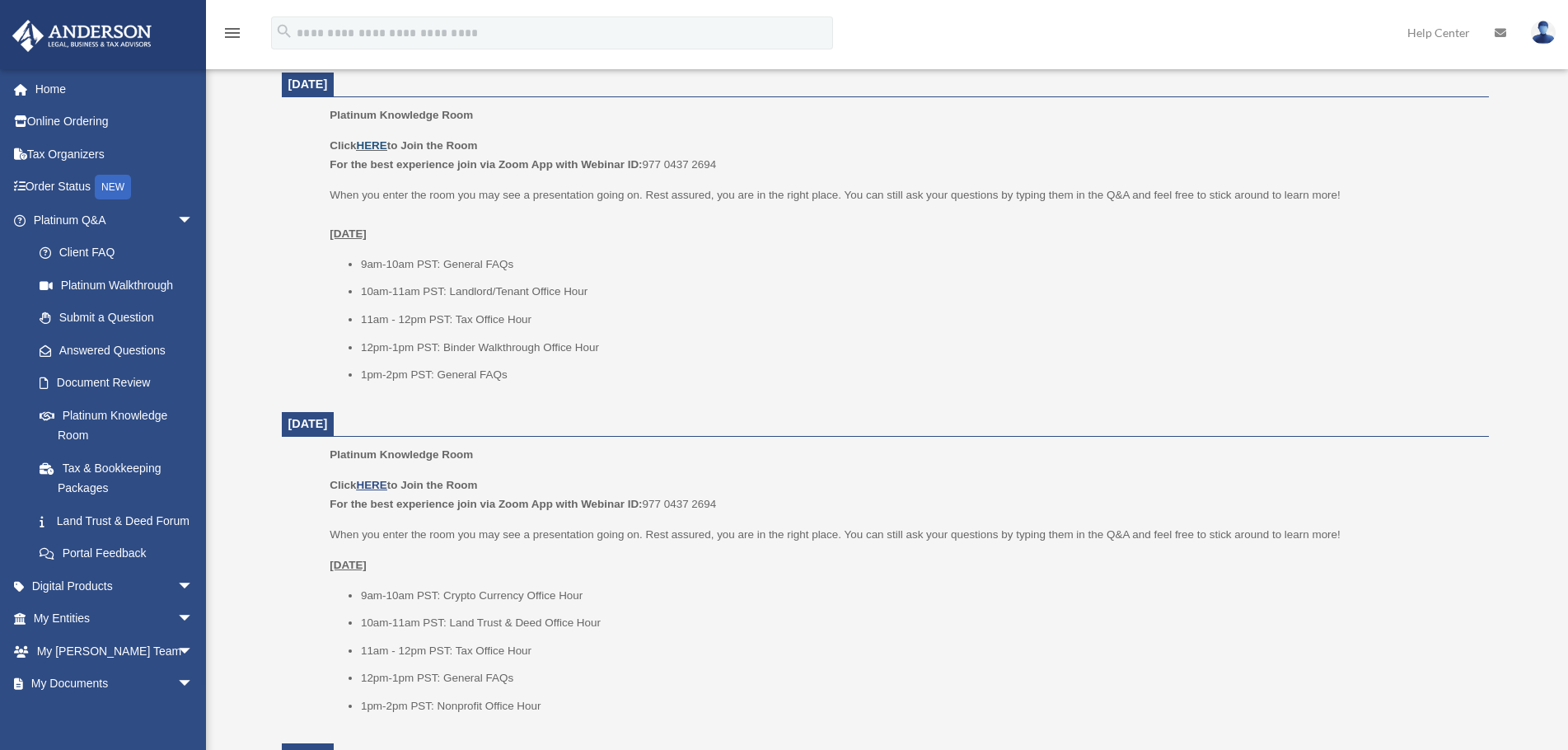
click at [374, 146] on link "HERE" at bounding box center [371, 146] width 30 height 12
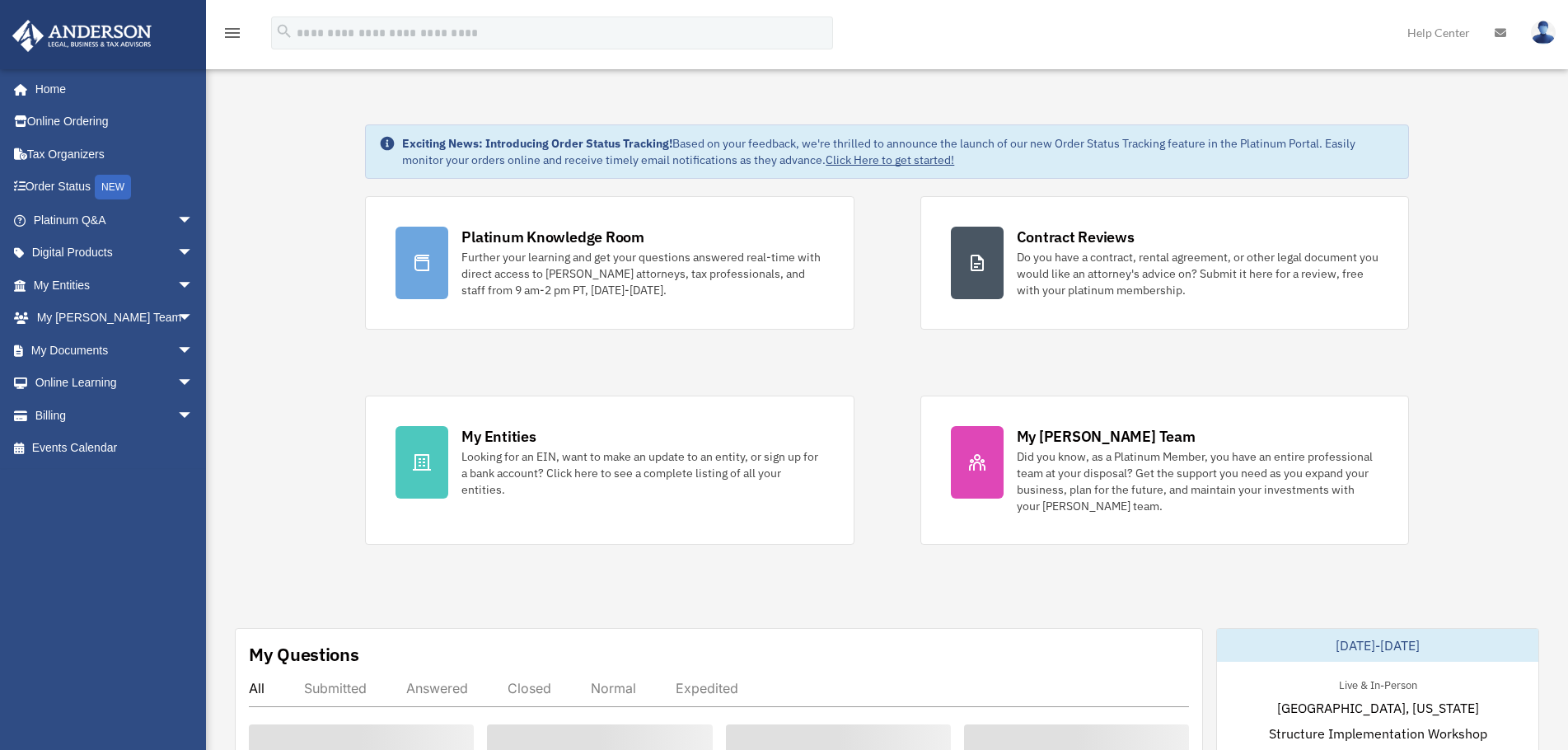
click at [178, 218] on span "arrow_drop_down" at bounding box center [194, 221] width 33 height 34
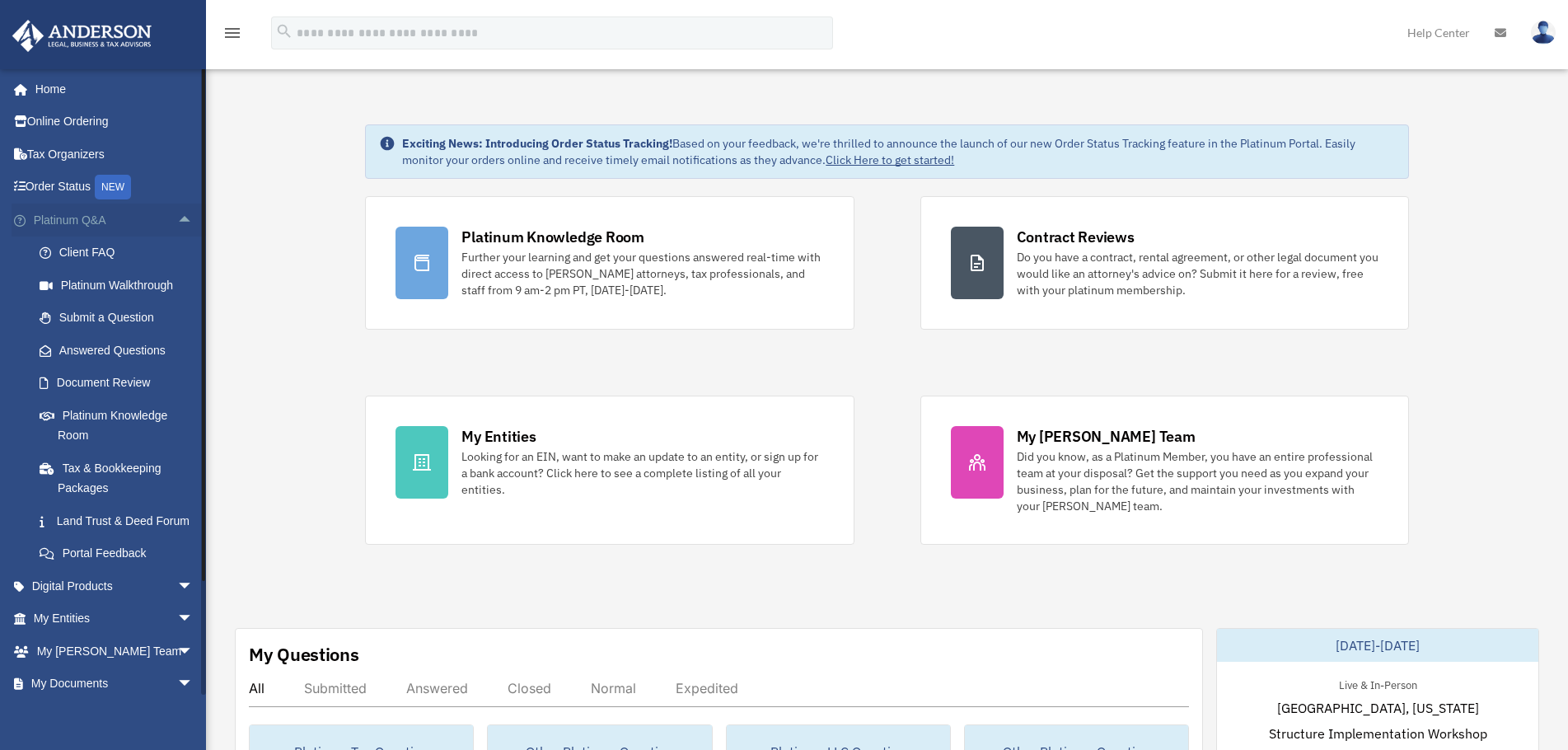
click at [178, 212] on span "arrow_drop_up" at bounding box center [194, 221] width 33 height 34
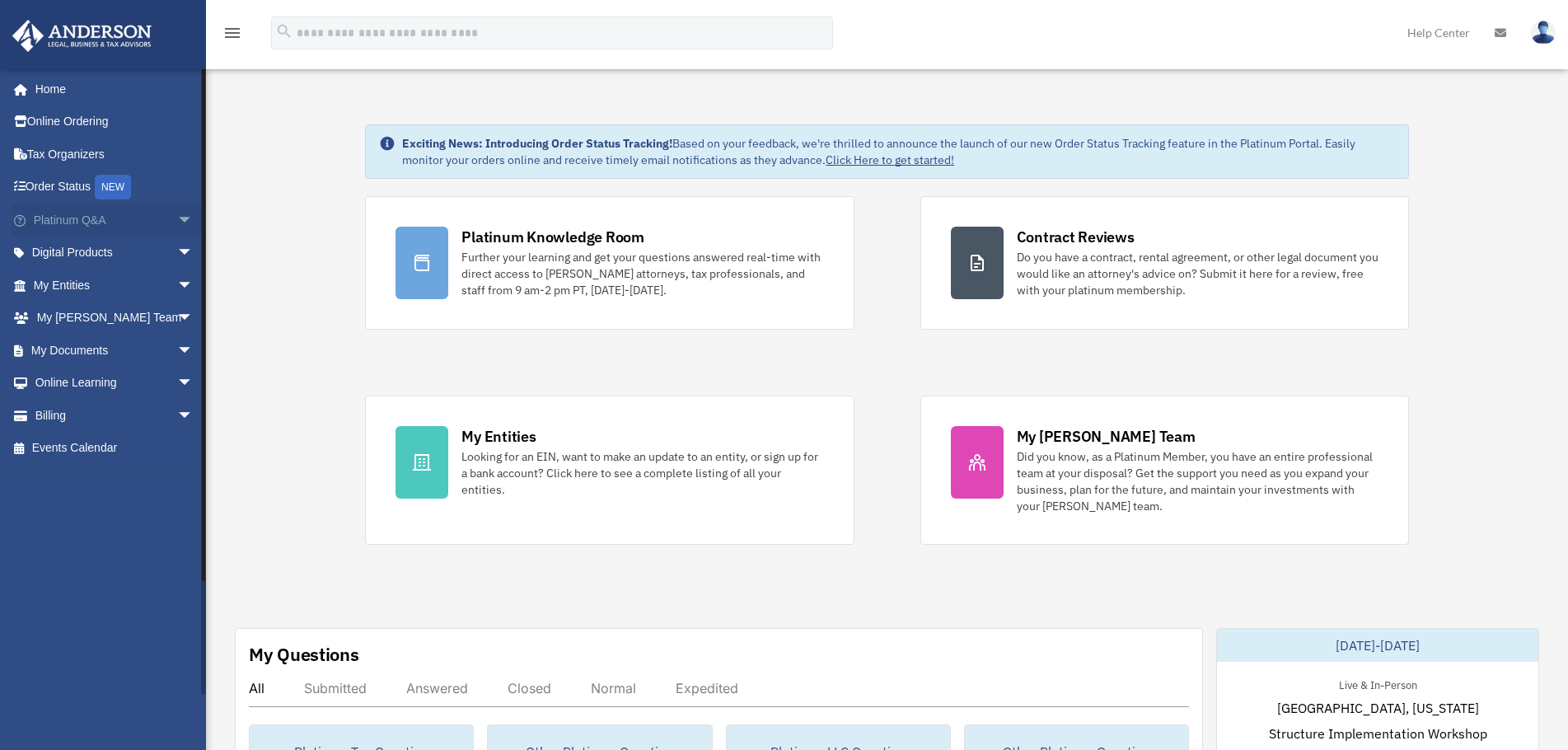
click at [76, 222] on link "Platinum Q&A arrow_drop_down" at bounding box center [115, 220] width 207 height 33
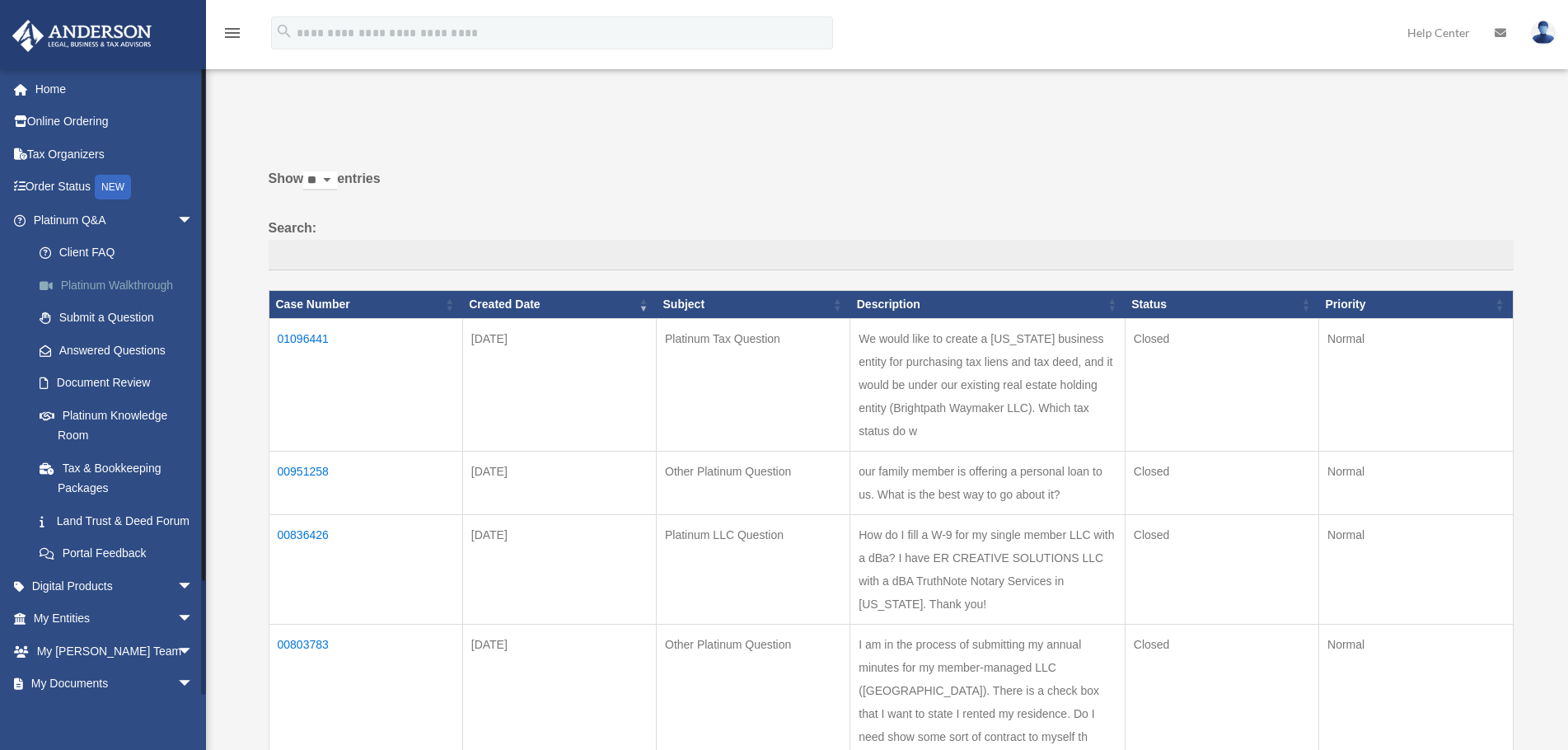
click at [133, 284] on link "Platinum Walkthrough" at bounding box center [120, 285] width 195 height 33
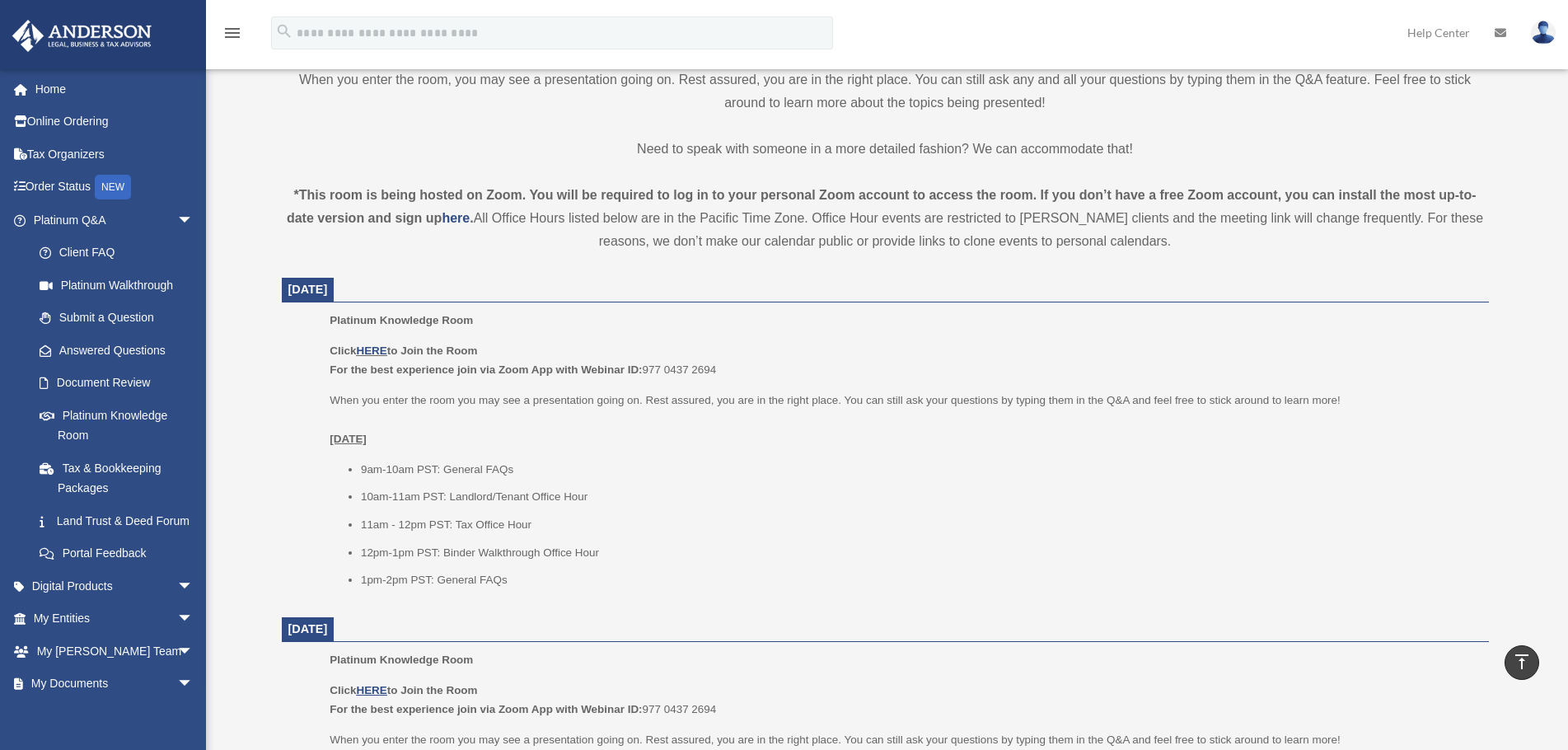
scroll to position [495, 0]
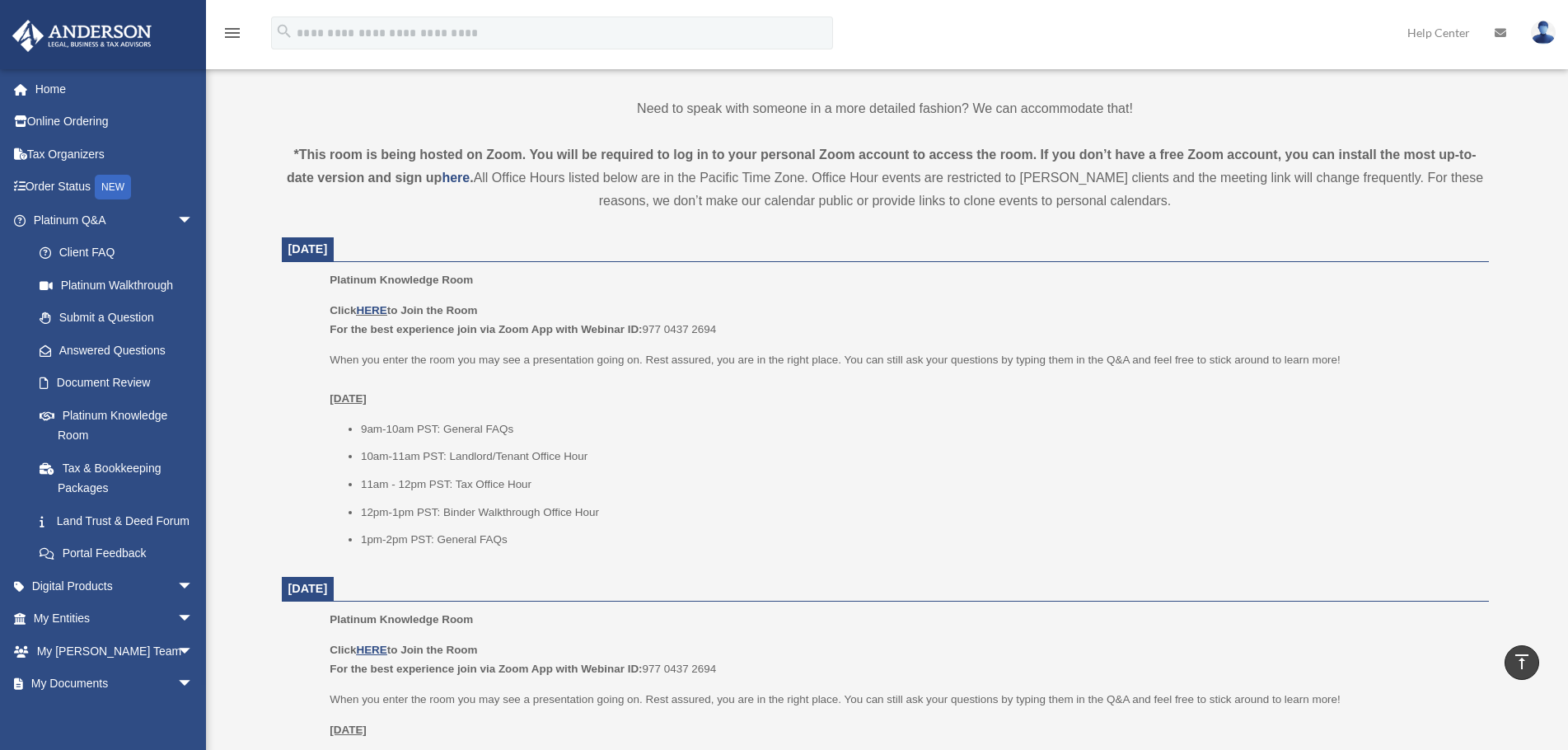
click at [818, 332] on p "Click HERE to Join the Room For the best experience join via Zoom App with Webi…" at bounding box center [902, 320] width 1147 height 38
click at [947, 306] on p "Click HERE to Join the Room For the best experience join via Zoom App with Webi…" at bounding box center [902, 320] width 1147 height 38
click at [960, 37] on div "menu search Site Menu add [EMAIL_ADDRESS][DOMAIN_NAME] My Profile Reset Passwor…" at bounding box center [784, 40] width 1544 height 56
